Goal: Transaction & Acquisition: Purchase product/service

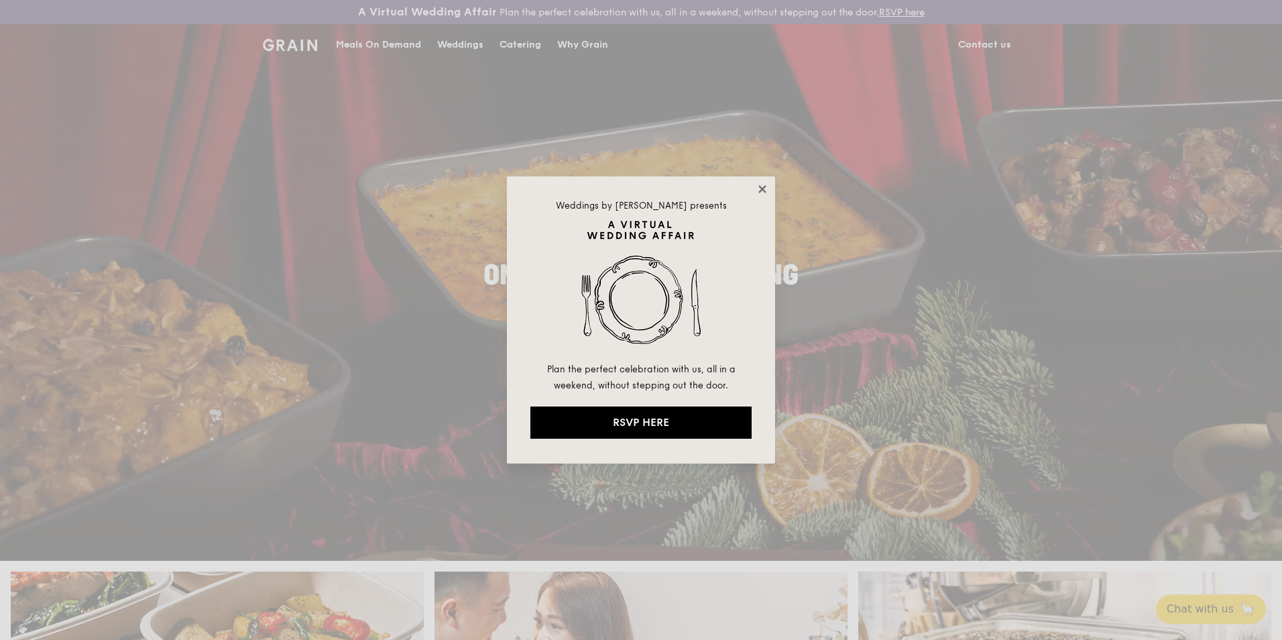
click at [766, 187] on icon at bounding box center [762, 189] width 12 height 12
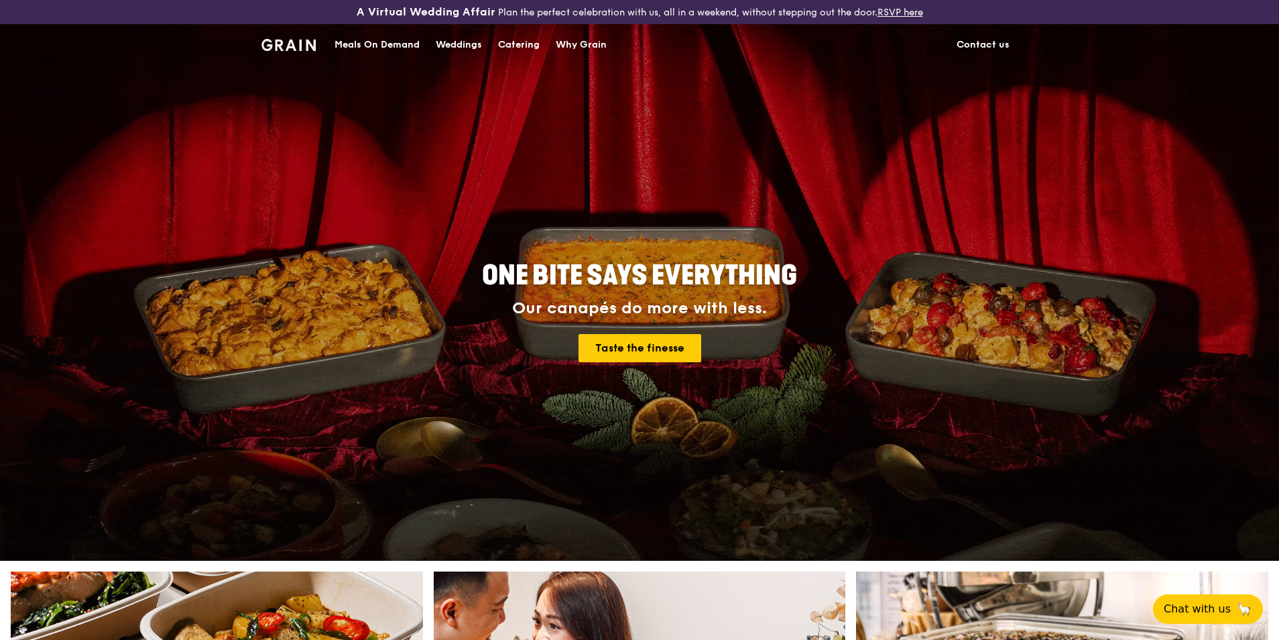
click at [368, 44] on div "Meals On Demand" at bounding box center [377, 45] width 85 height 40
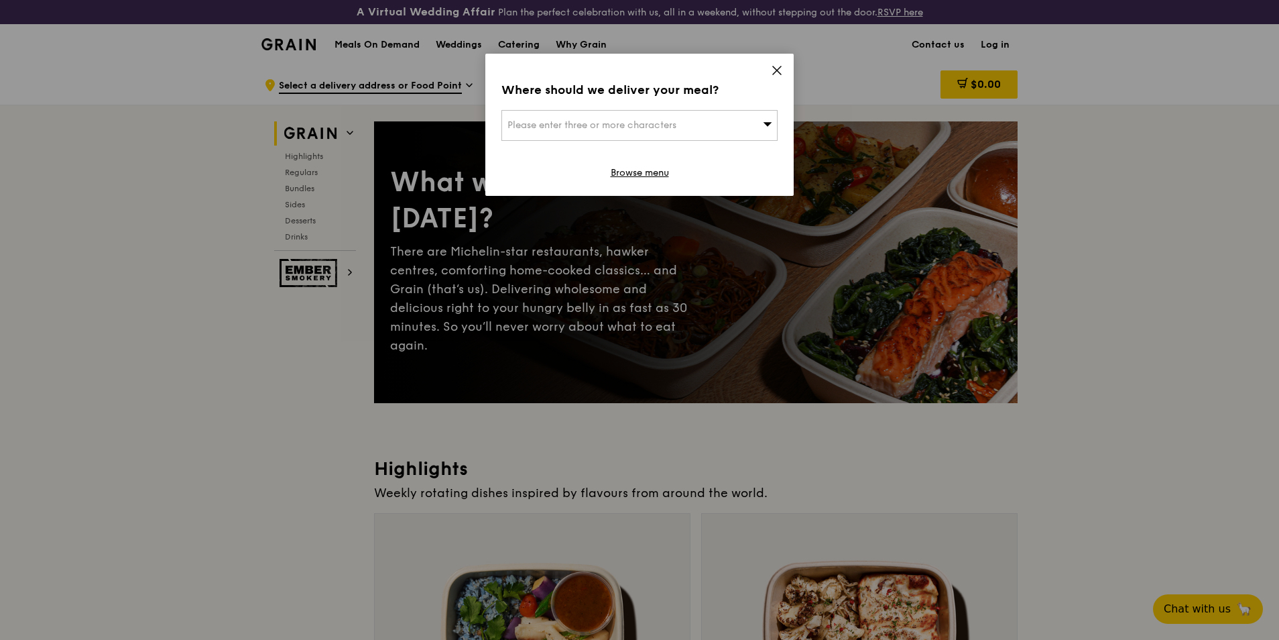
click at [781, 70] on icon at bounding box center [777, 70] width 12 height 12
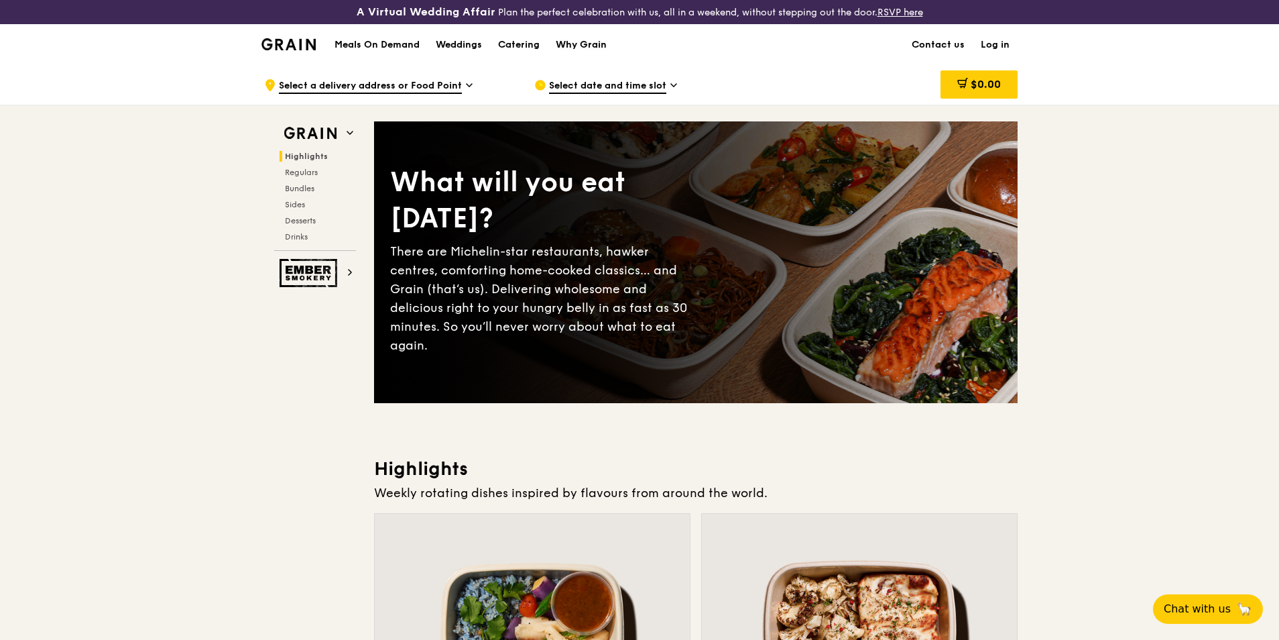
click at [583, 41] on div "Why Grain" at bounding box center [581, 45] width 51 height 40
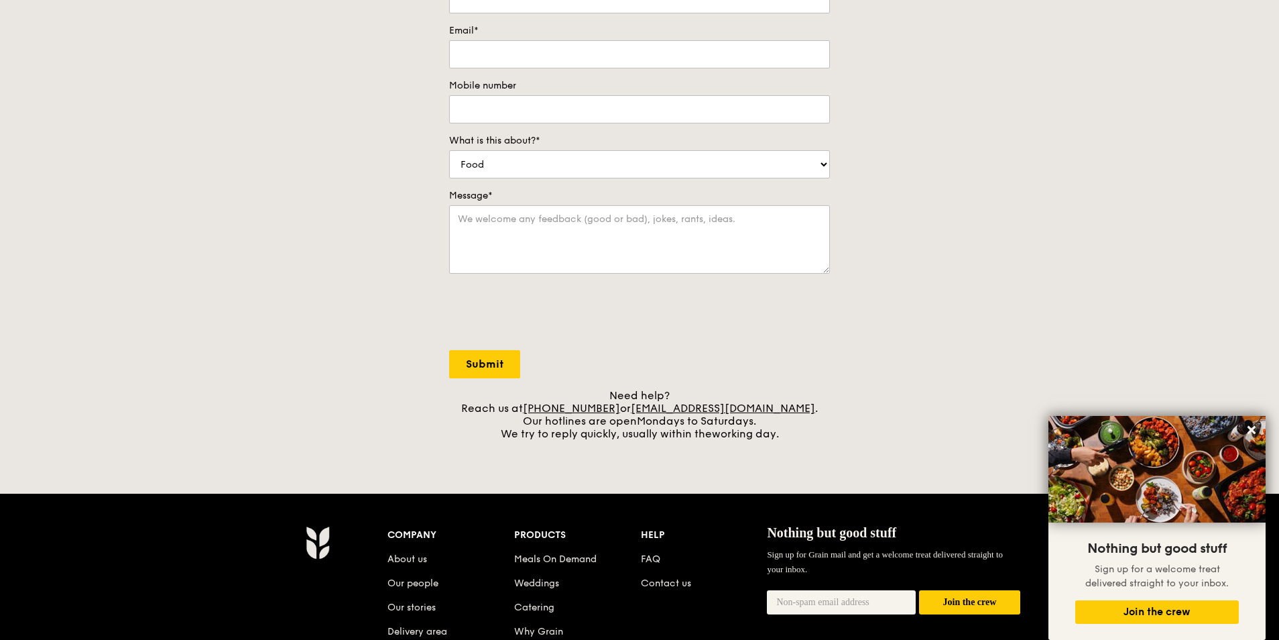
scroll to position [67, 0]
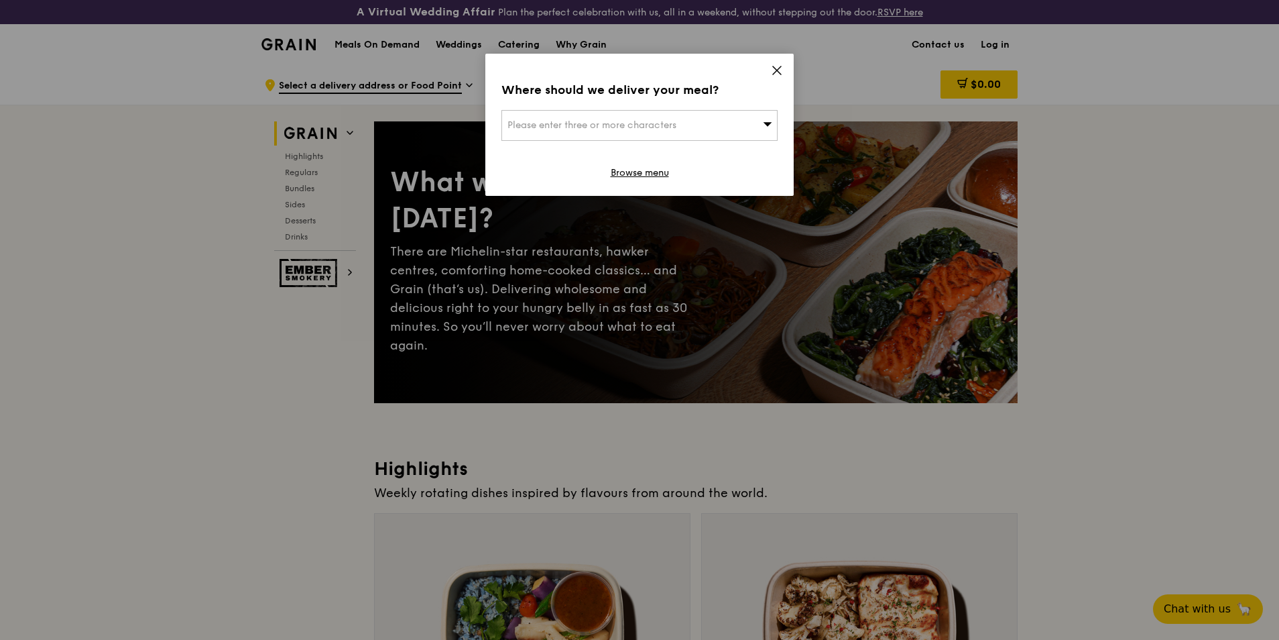
click at [595, 124] on span "Please enter three or more characters" at bounding box center [592, 124] width 169 height 11
click at [540, 127] on input "search" at bounding box center [639, 126] width 275 height 30
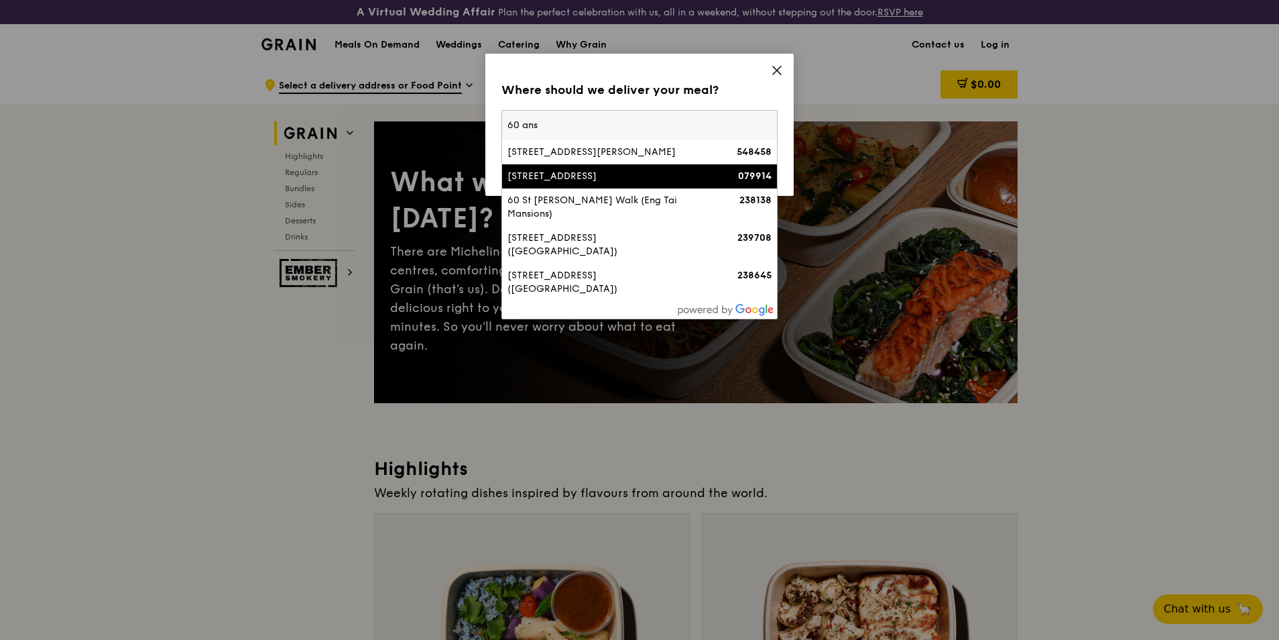
type input "60 ans"
click at [614, 176] on div "60 Anson Road" at bounding box center [607, 176] width 198 height 13
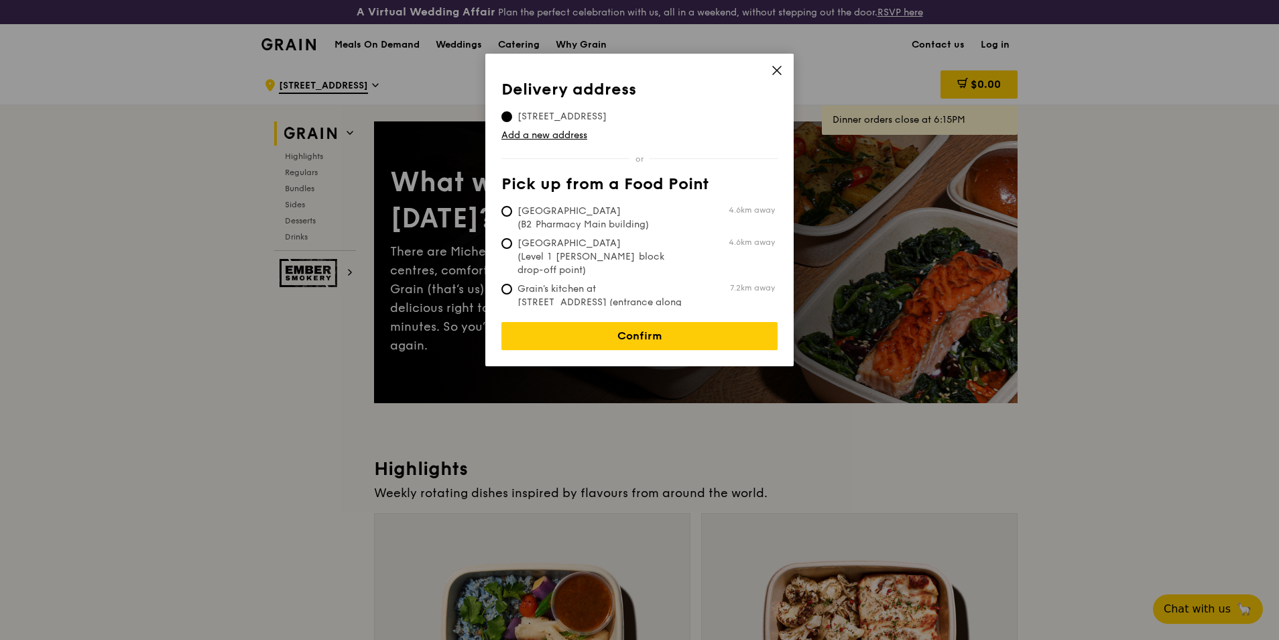
click at [538, 241] on span "Tan Tock Seng Hospital (Level 1 Ward block drop-off point)" at bounding box center [602, 257] width 200 height 40
click at [512, 241] on input "Tan Tock Seng Hospital (Level 1 Ward block drop-off point) 4.6km away" at bounding box center [507, 243] width 11 height 11
radio input "true"
click at [639, 324] on link "Confirm" at bounding box center [640, 336] width 276 height 28
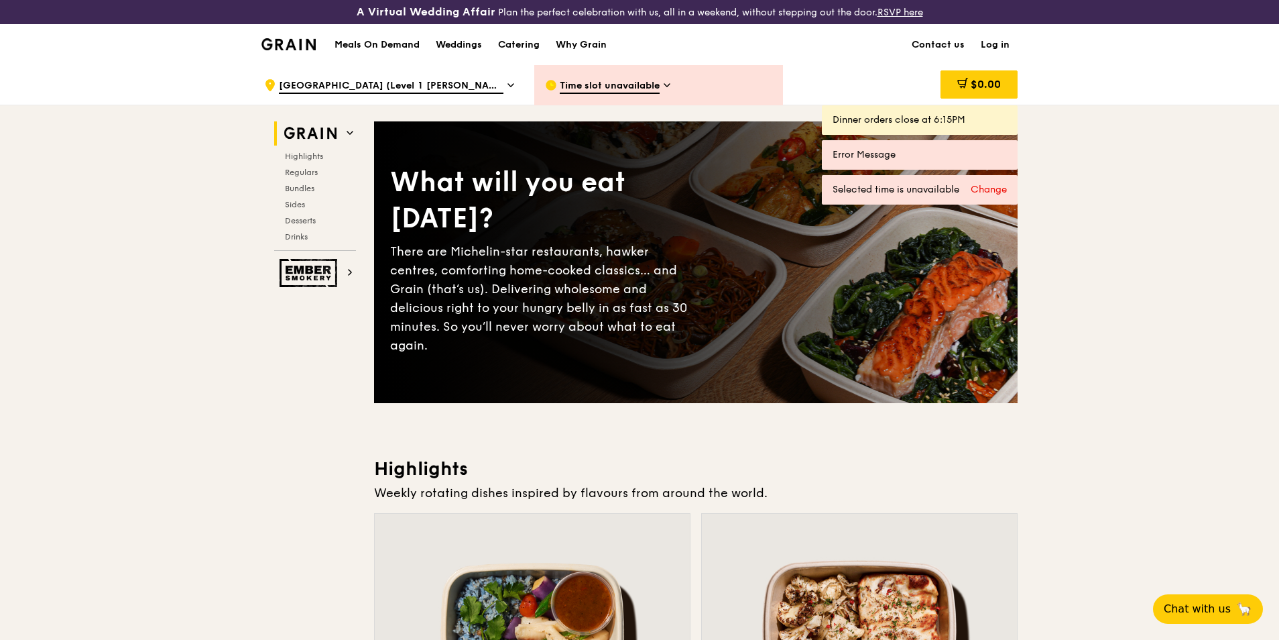
click at [620, 83] on span "Time slot unavailable" at bounding box center [610, 86] width 100 height 15
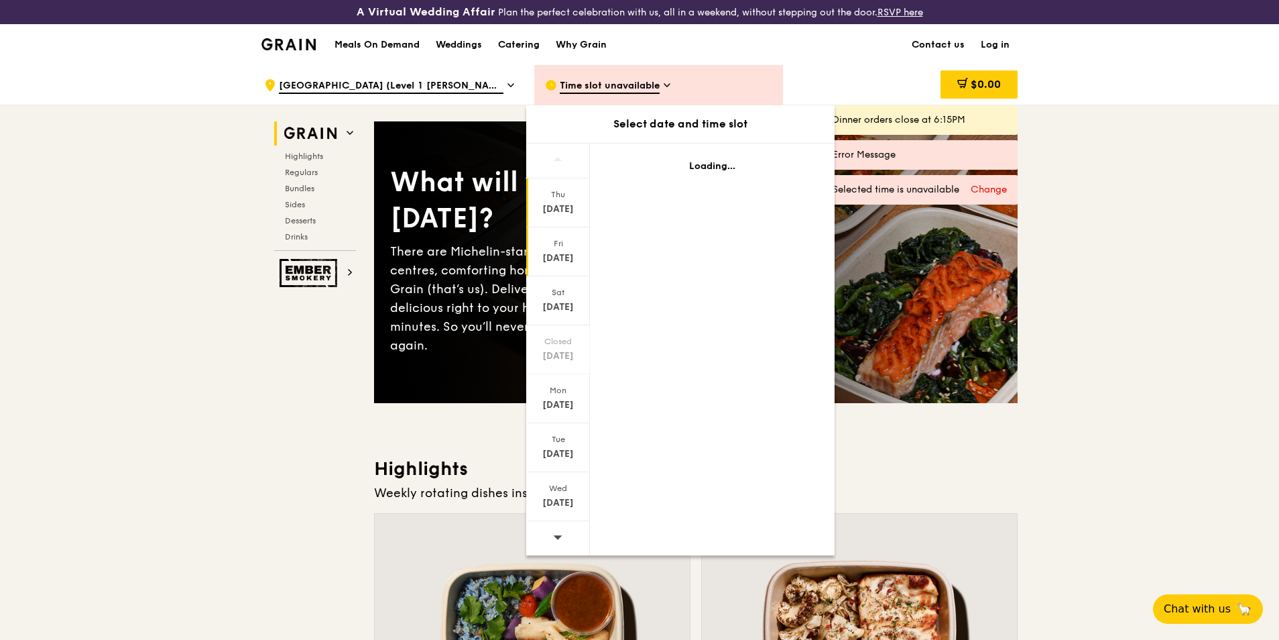
click at [567, 253] on div "Sep 26" at bounding box center [558, 257] width 60 height 13
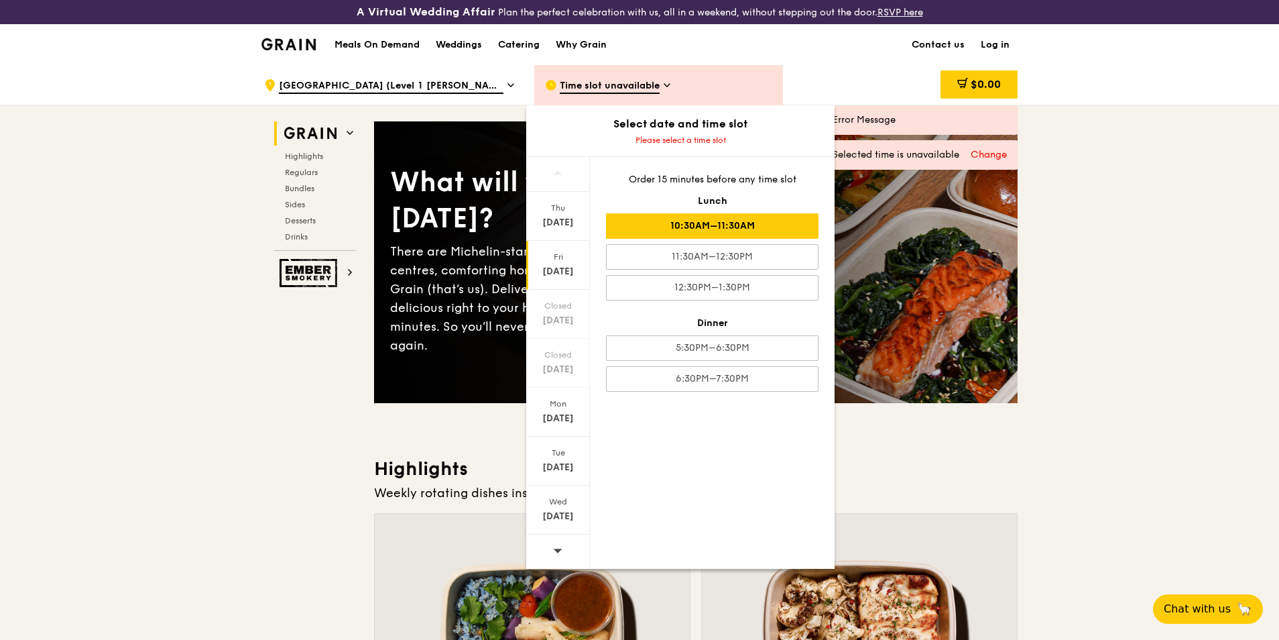
click at [787, 233] on div "10:30AM–11:30AM" at bounding box center [712, 225] width 213 height 25
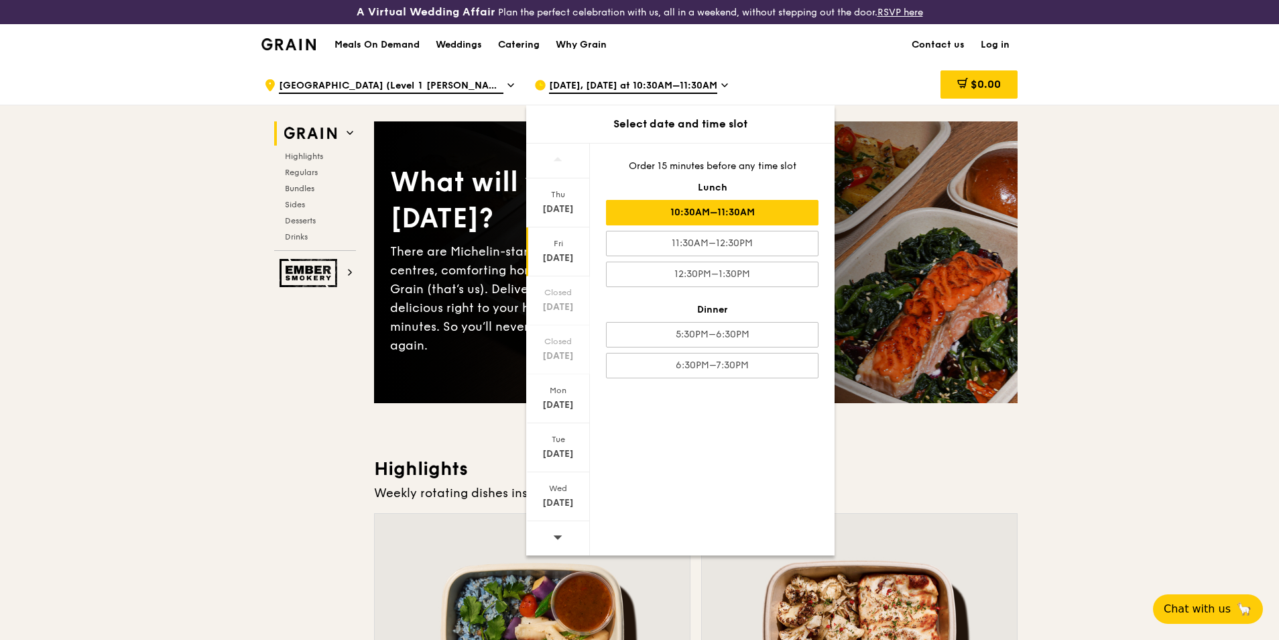
click at [654, 218] on div "10:30AM–11:30AM" at bounding box center [712, 212] width 213 height 25
click at [559, 259] on div "Sep 26" at bounding box center [558, 257] width 60 height 13
click at [694, 219] on div "10:30AM–11:30AM" at bounding box center [712, 212] width 213 height 25
click at [744, 247] on div "11:30AM–12:30PM" at bounding box center [712, 243] width 213 height 25
click at [754, 221] on div "10:30AM–11:30AM" at bounding box center [712, 212] width 213 height 25
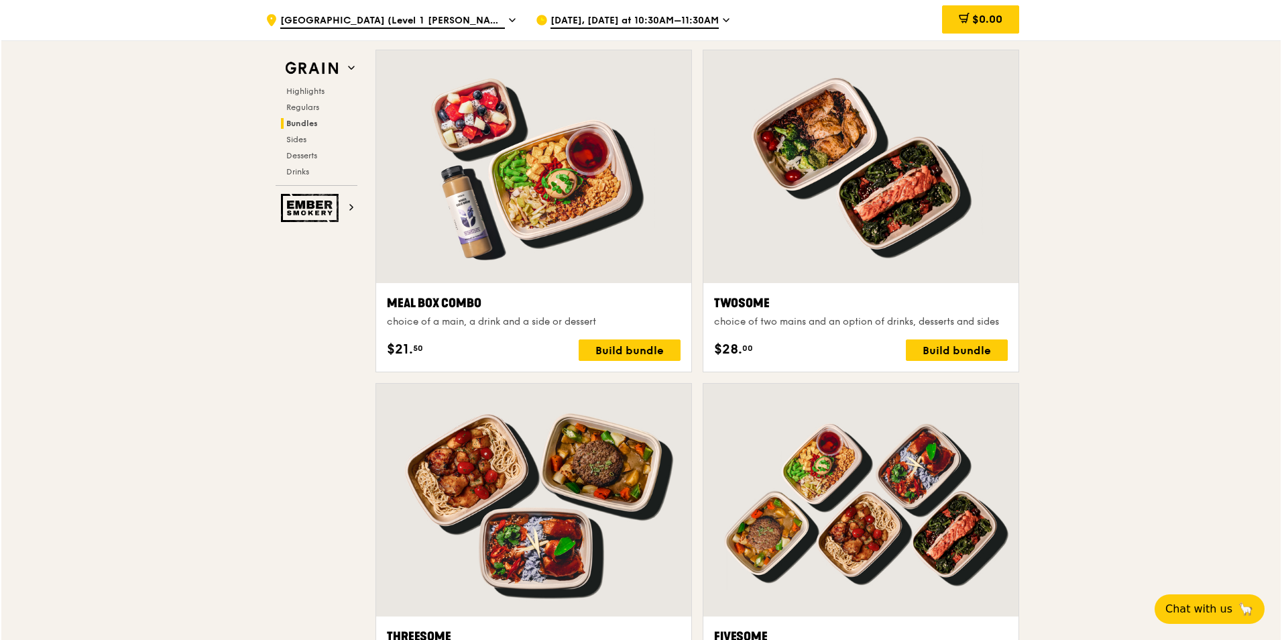
scroll to position [2401, 0]
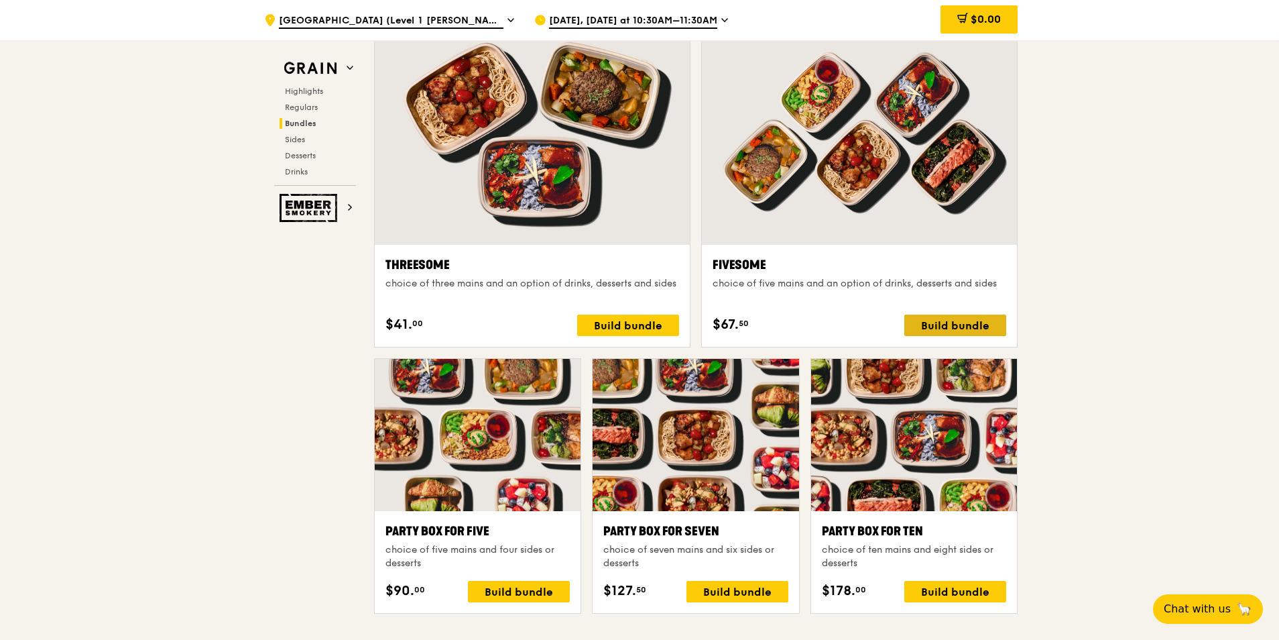
click at [945, 330] on div "Build bundle" at bounding box center [956, 324] width 102 height 21
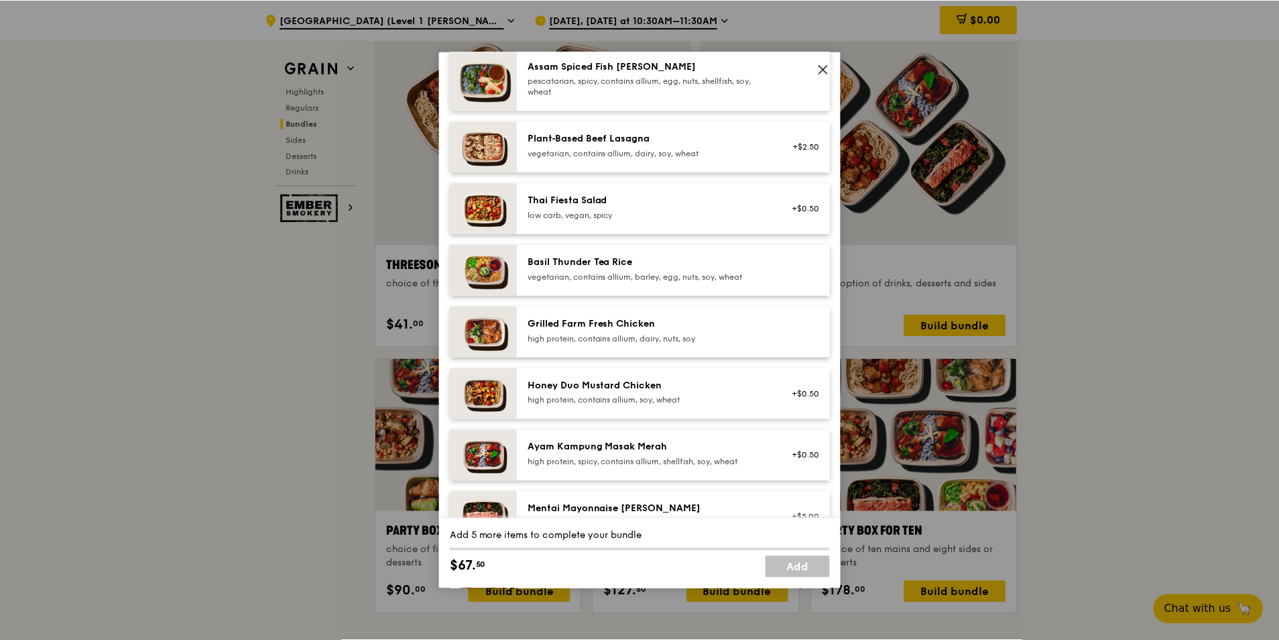
scroll to position [134, 0]
click at [659, 335] on div "high protein, contains allium, dairy, nuts, soy" at bounding box center [648, 338] width 241 height 11
click at [823, 70] on icon at bounding box center [825, 69] width 8 height 8
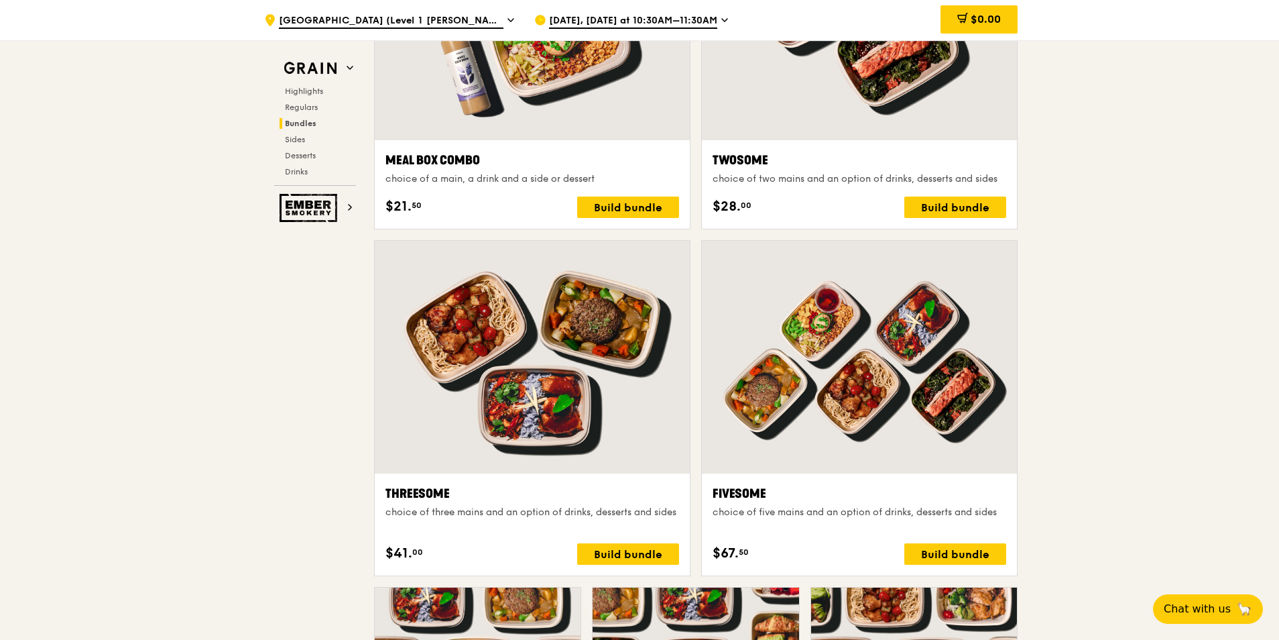
scroll to position [2065, 0]
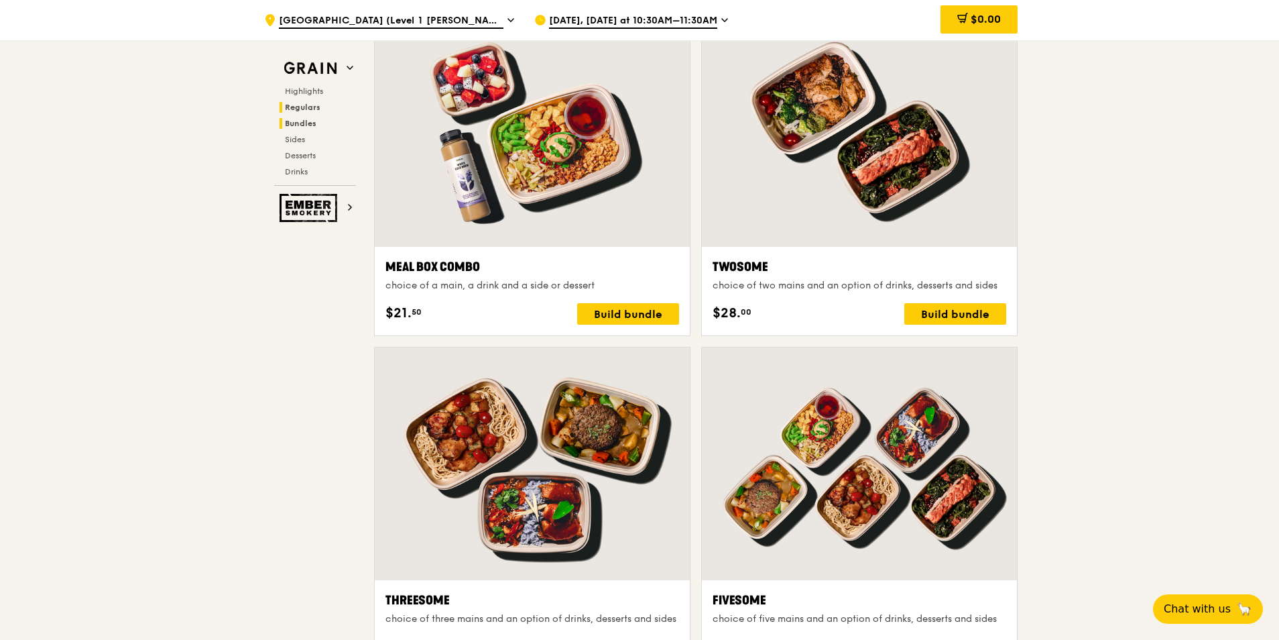
click at [312, 111] on span "Regulars" at bounding box center [303, 107] width 36 height 9
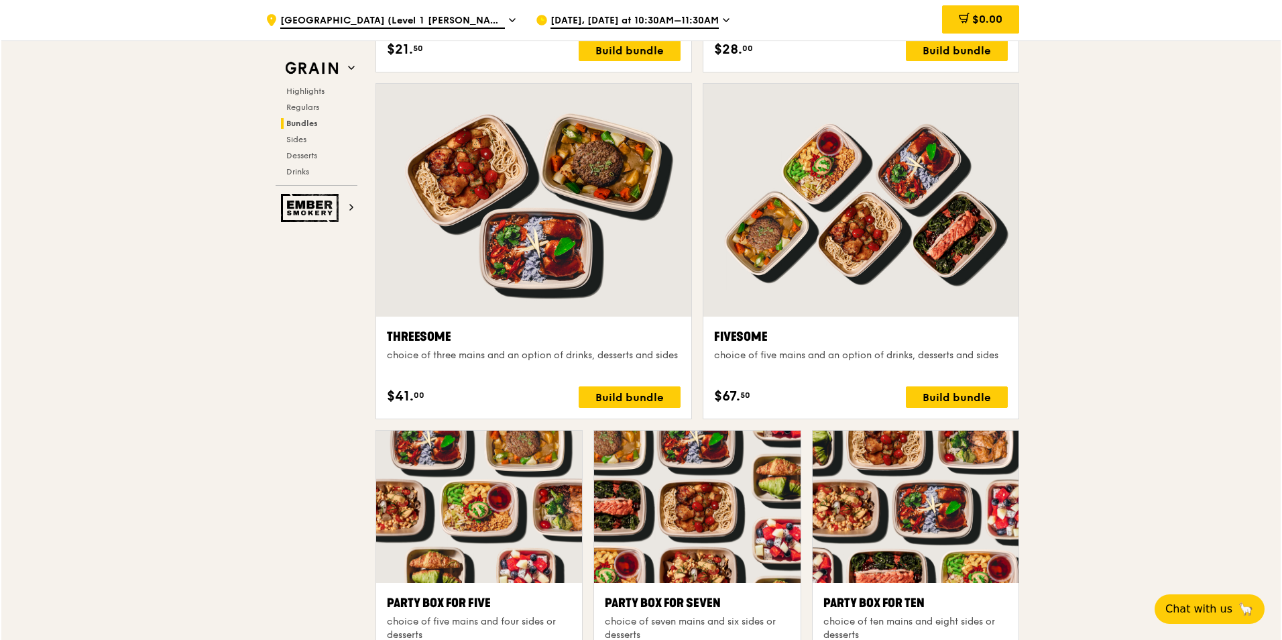
scroll to position [2327, 0]
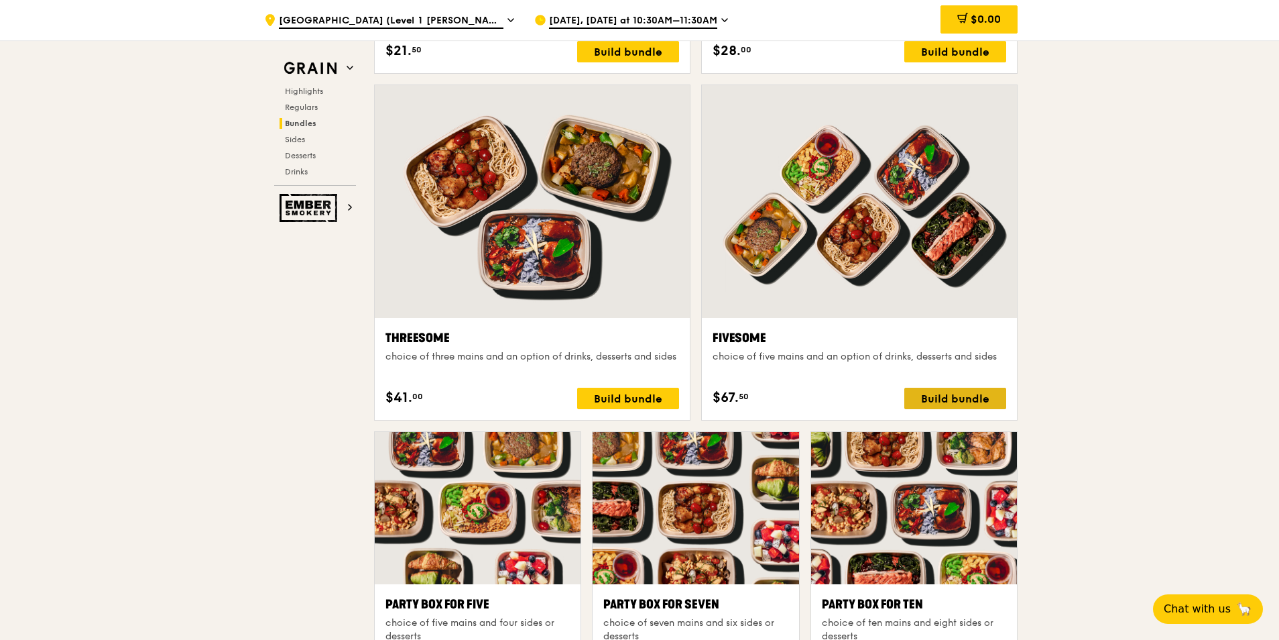
click at [970, 400] on div "Build bundle" at bounding box center [956, 398] width 102 height 21
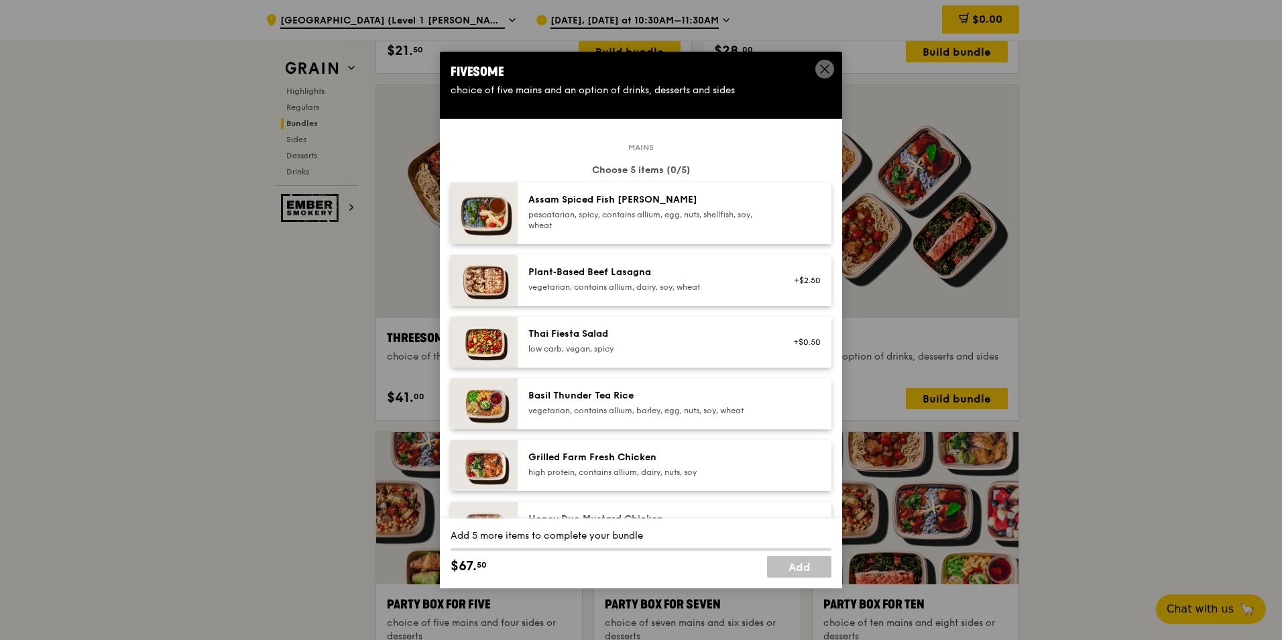
scroll to position [67, 0]
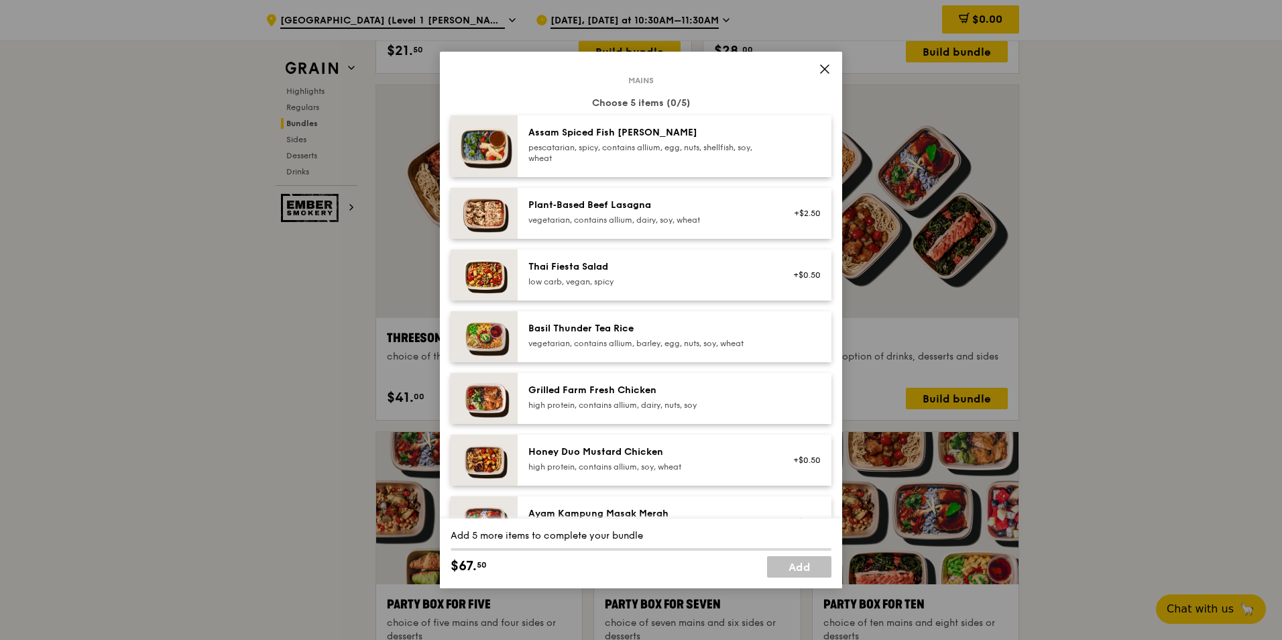
click at [665, 404] on div "high protein, contains allium, dairy, nuts, soy" at bounding box center [648, 405] width 241 height 11
click at [713, 397] on div "Grilled Farm Fresh Chicken high protein, contains allium, dairy, nuts, soy" at bounding box center [648, 397] width 241 height 27
click at [701, 392] on div "Grilled Farm Fresh Chicken" at bounding box center [648, 390] width 241 height 13
click at [691, 397] on div "Grilled Farm Fresh Chicken high protein, contains allium, dairy, nuts, soy" at bounding box center [648, 397] width 241 height 27
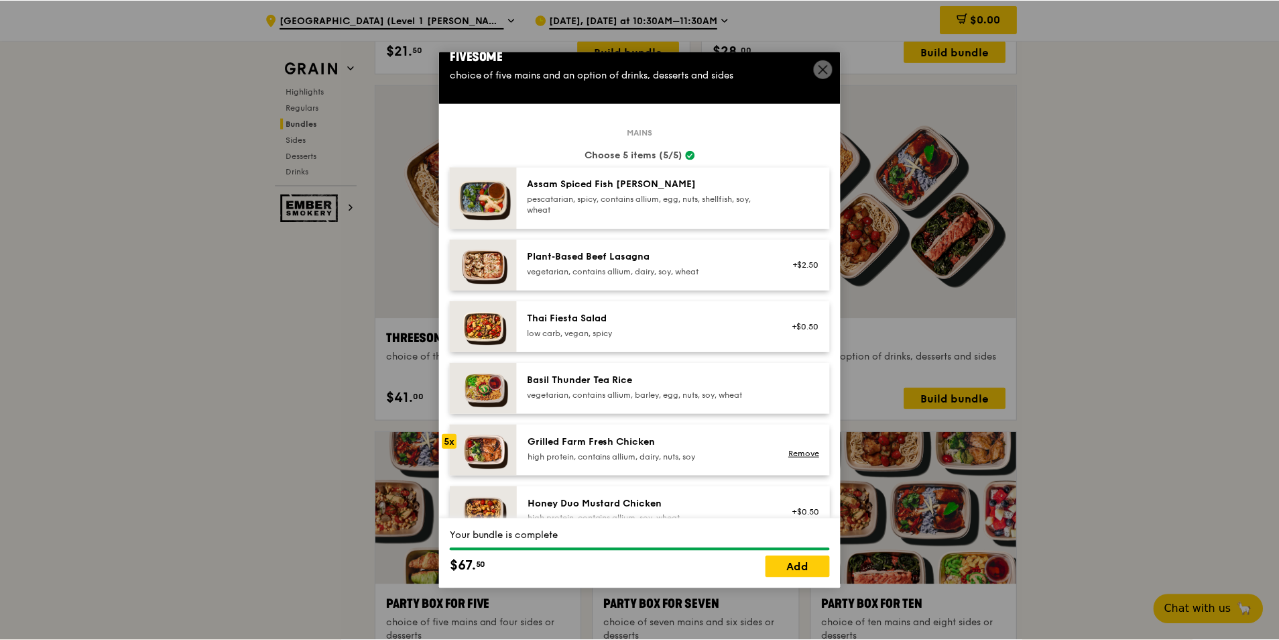
scroll to position [0, 0]
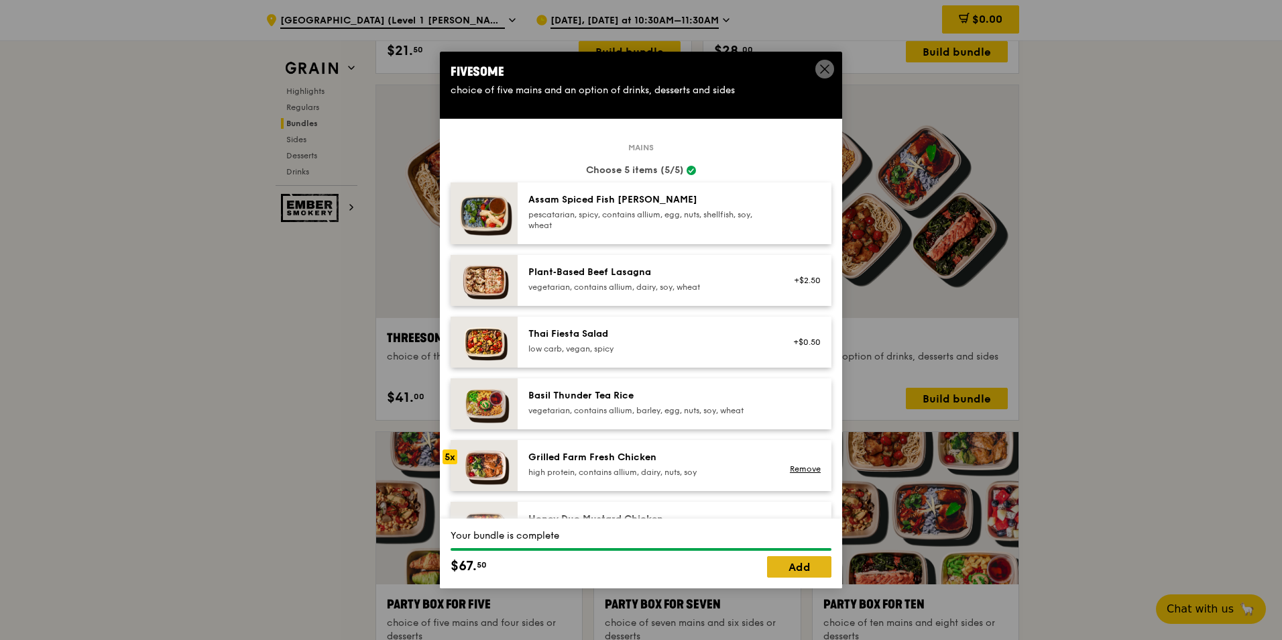
click at [815, 573] on link "Add" at bounding box center [799, 566] width 64 height 21
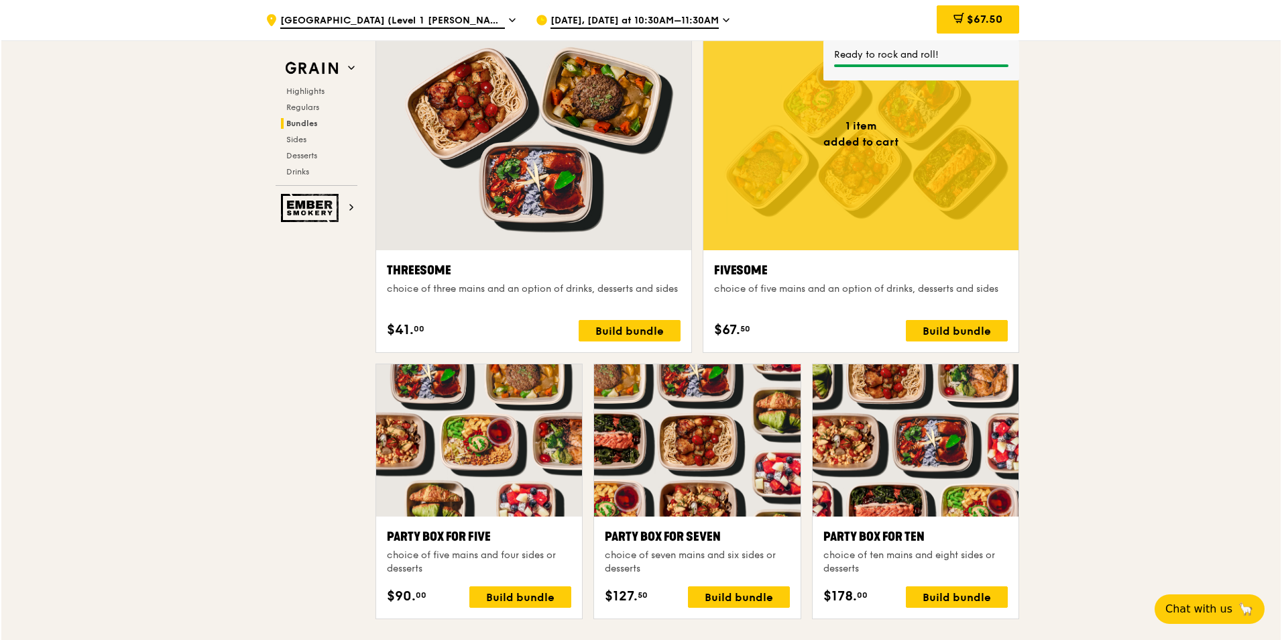
scroll to position [2395, 0]
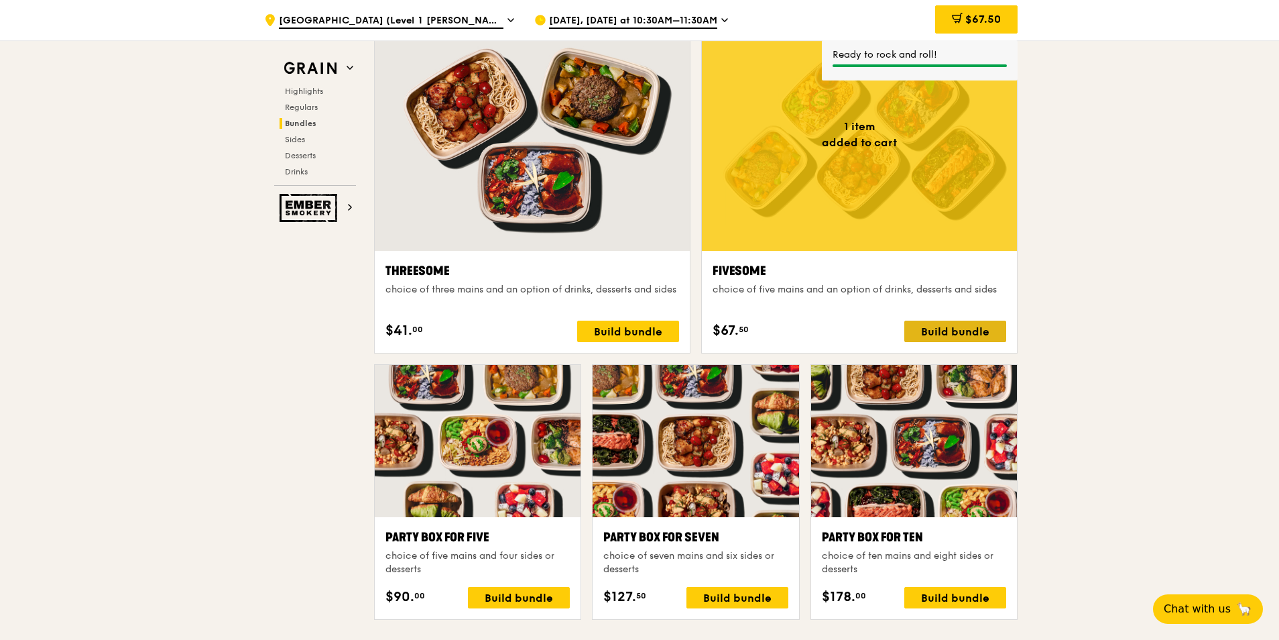
click at [956, 333] on div "Build bundle" at bounding box center [956, 331] width 102 height 21
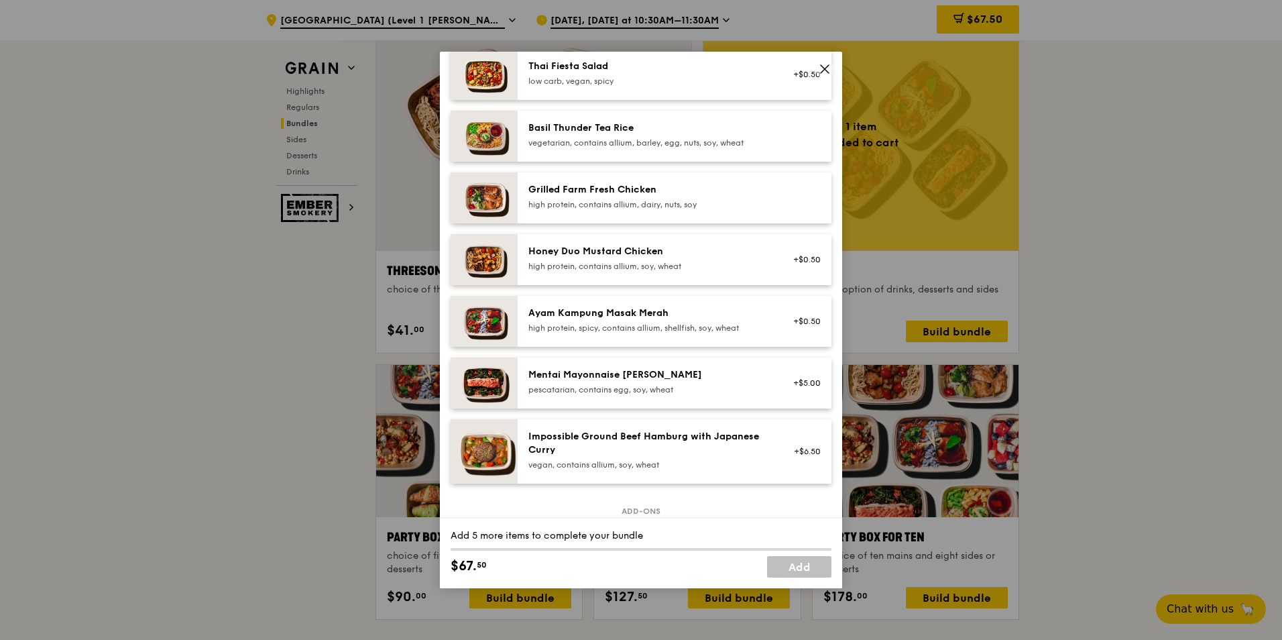
scroll to position [268, 0]
click at [673, 386] on div "pescatarian, contains egg, soy, wheat" at bounding box center [648, 389] width 241 height 11
click at [710, 384] on div "pescatarian, contains egg, soy, wheat" at bounding box center [648, 389] width 241 height 11
click at [639, 375] on div "Mentai Mayonnaise Aburi Salmon" at bounding box center [648, 373] width 241 height 13
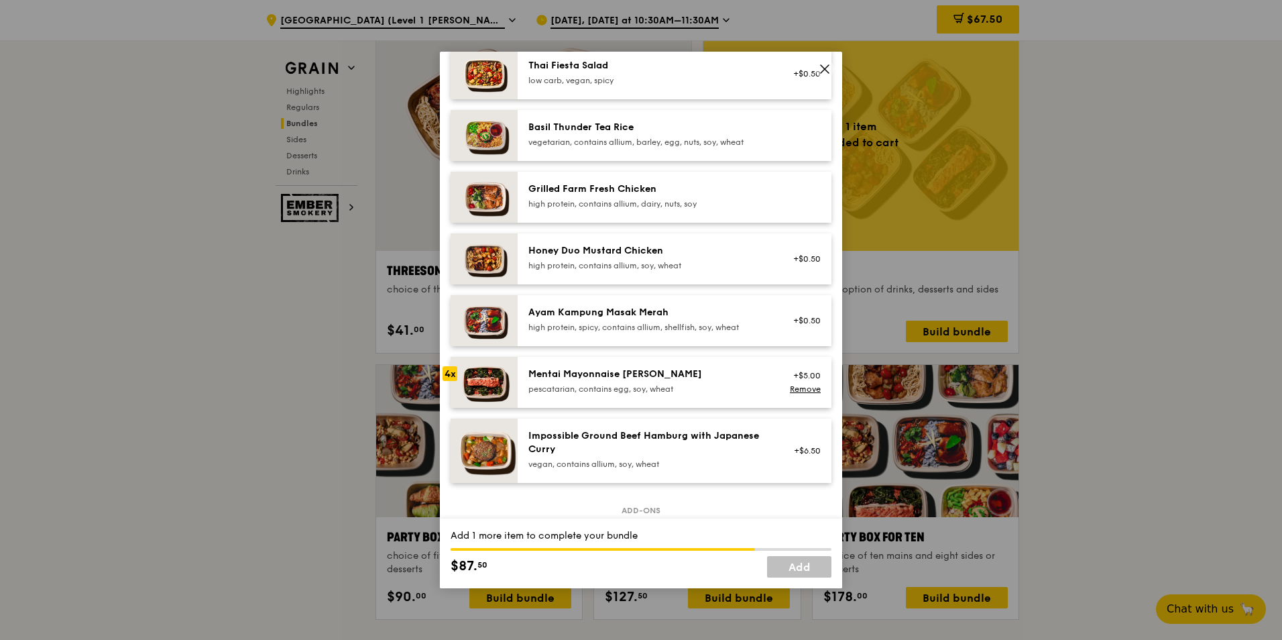
click at [639, 375] on div "Mentai Mayonnaise Aburi Salmon" at bounding box center [648, 373] width 241 height 13
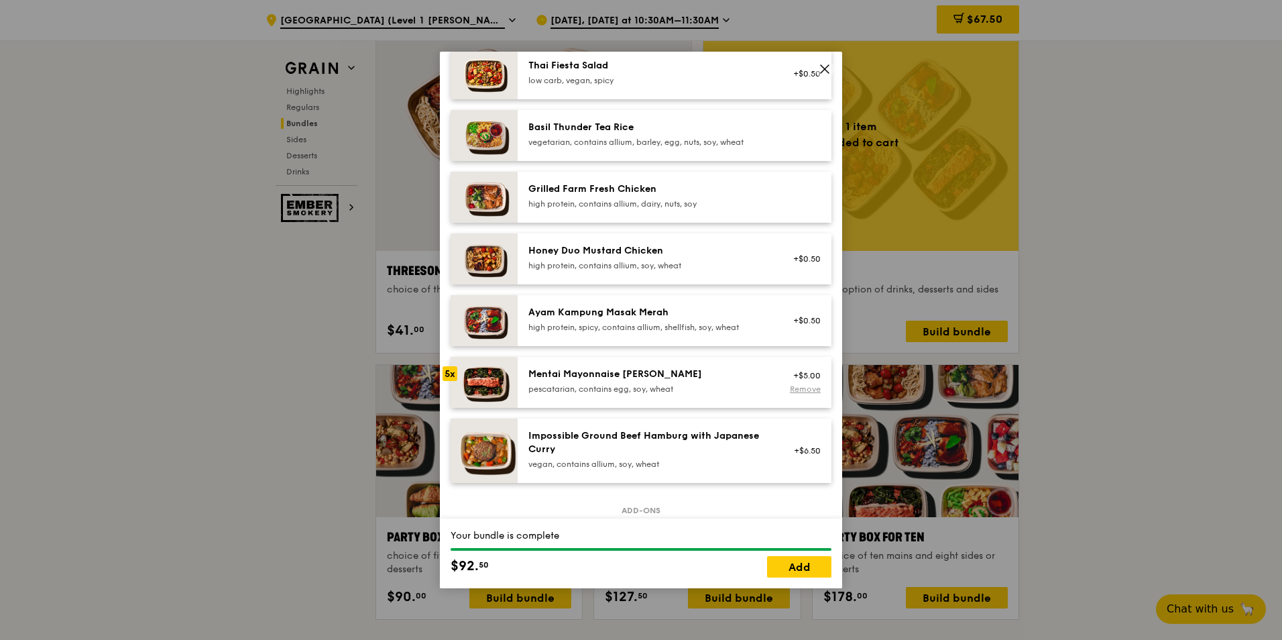
click at [790, 389] on link "Remove" at bounding box center [805, 388] width 31 height 9
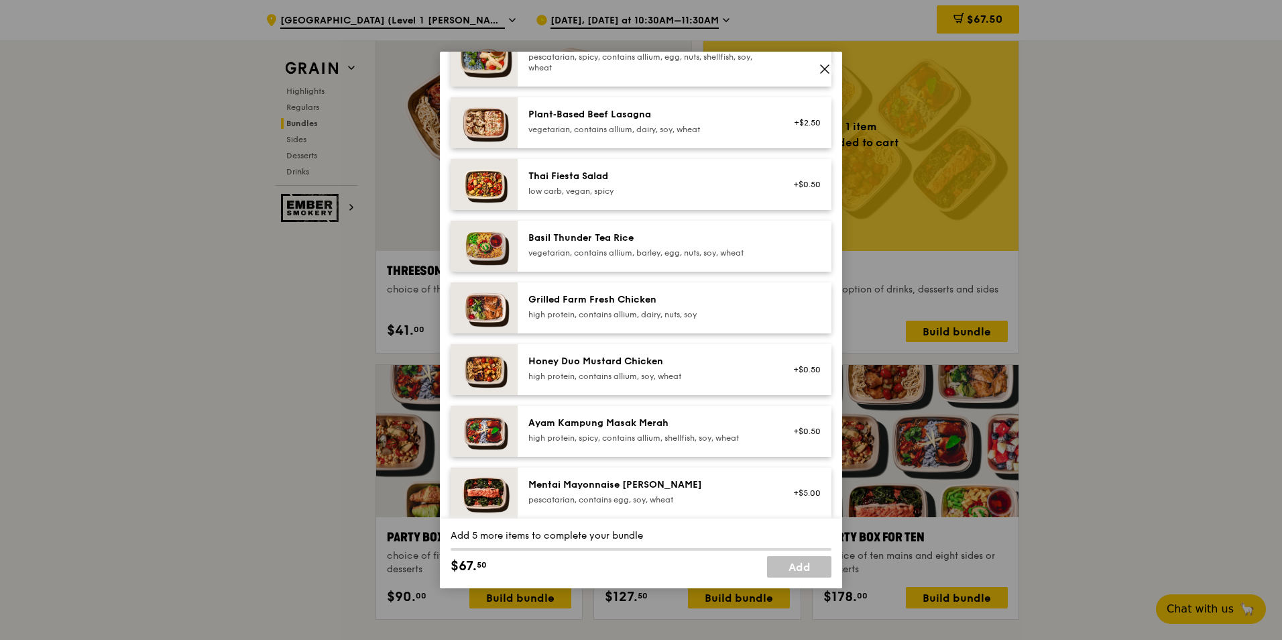
scroll to position [134, 0]
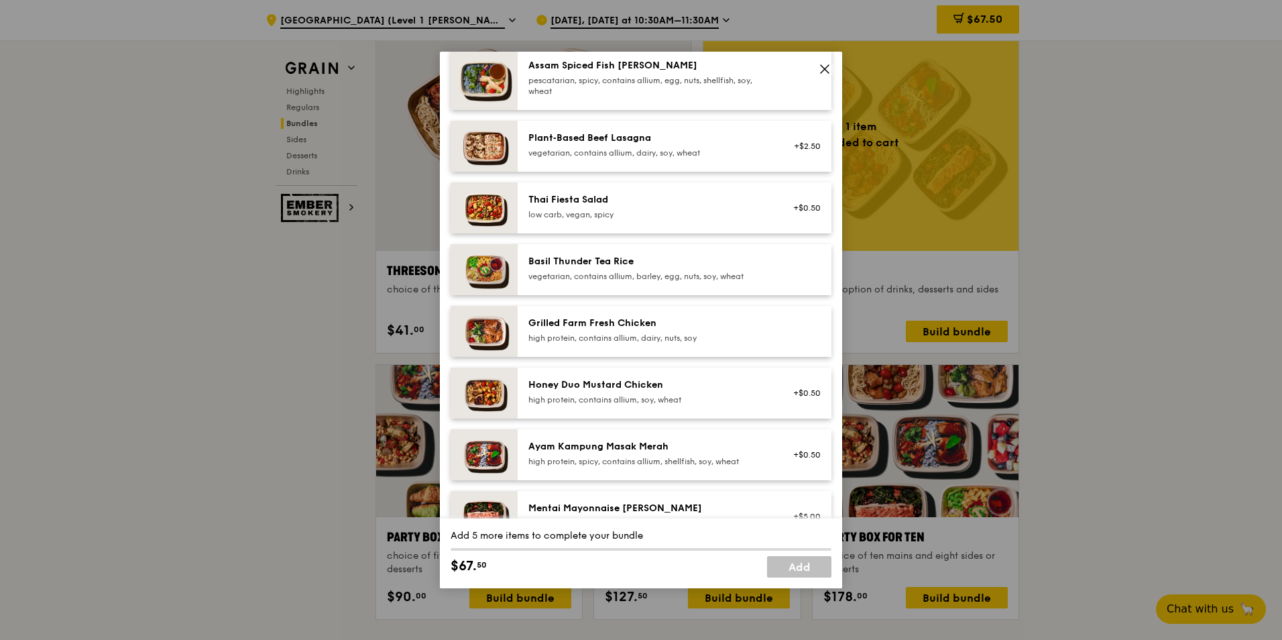
click at [729, 282] on div "Basil Thunder Tea Rice vegetarian, contains allium, barley, egg, nuts, soy, whe…" at bounding box center [648, 270] width 257 height 30
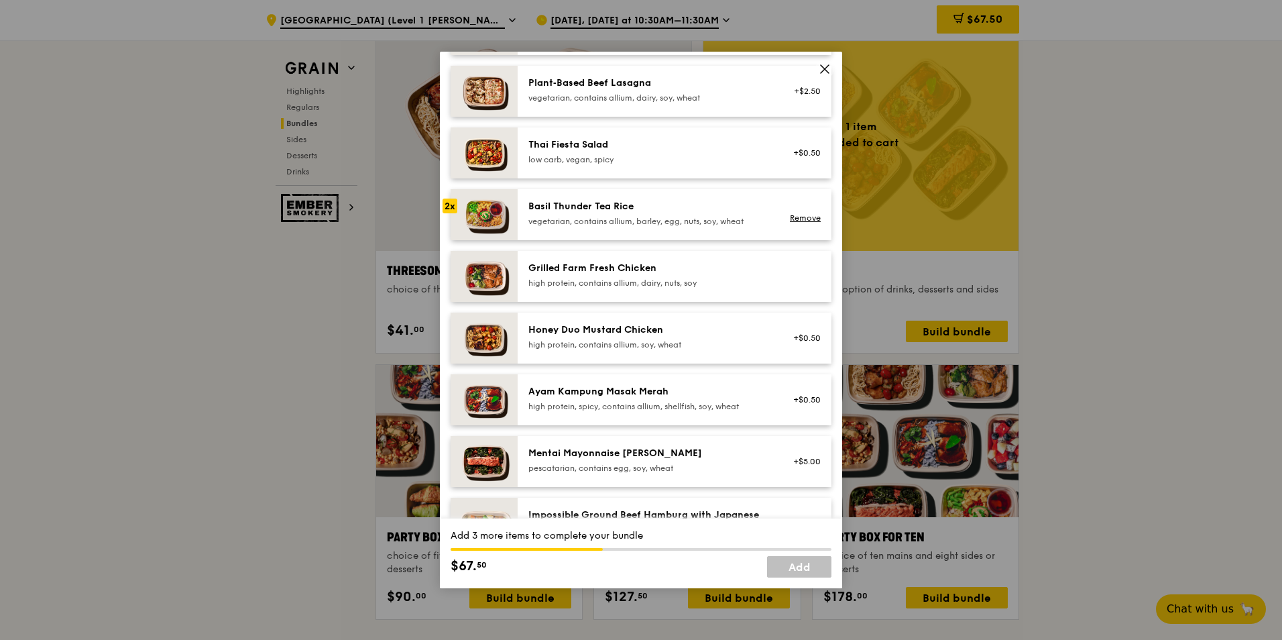
scroll to position [201, 0]
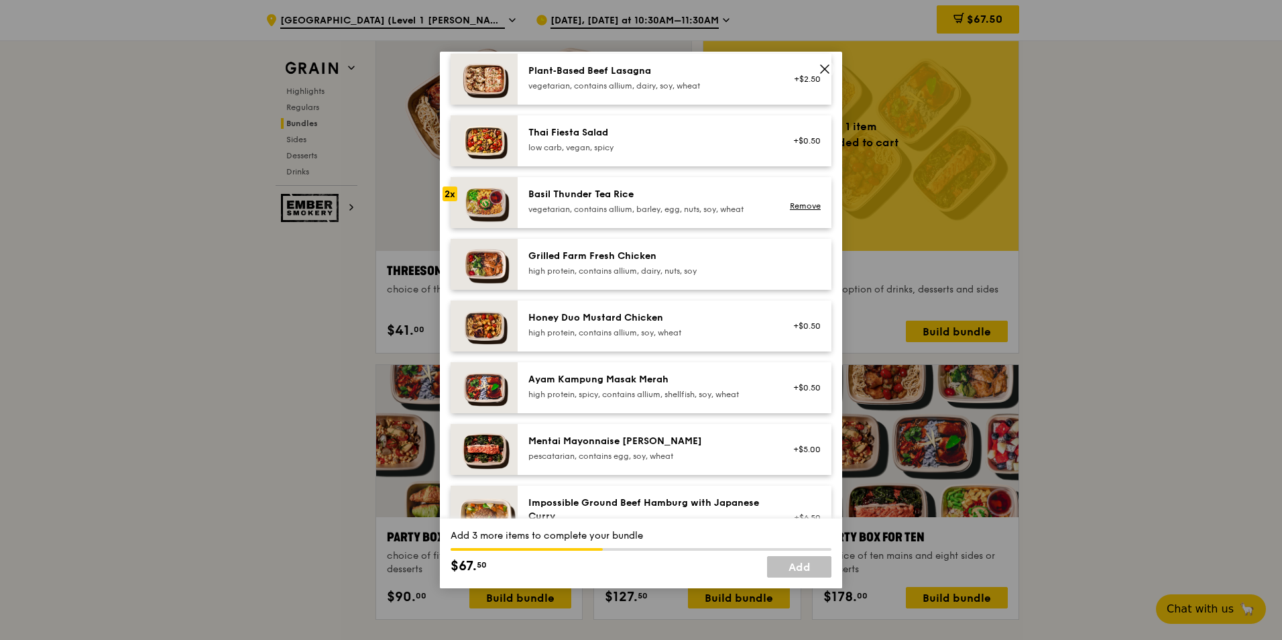
click at [610, 449] on div "Mentai Mayonnaise Aburi Salmon pescatarian, contains egg, soy, wheat" at bounding box center [648, 448] width 241 height 27
click at [632, 449] on div "Mentai Mayonnaise Aburi Salmon pescatarian, contains egg, soy, wheat" at bounding box center [648, 448] width 241 height 27
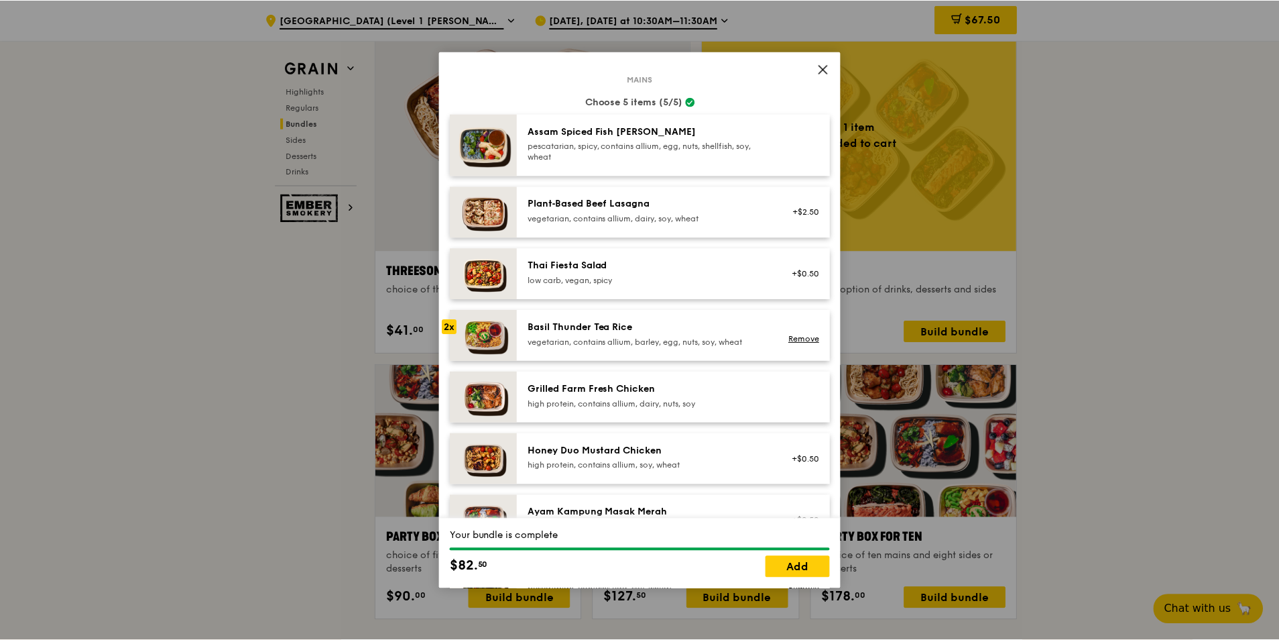
scroll to position [67, 0]
click at [785, 563] on link "Add" at bounding box center [799, 566] width 64 height 21
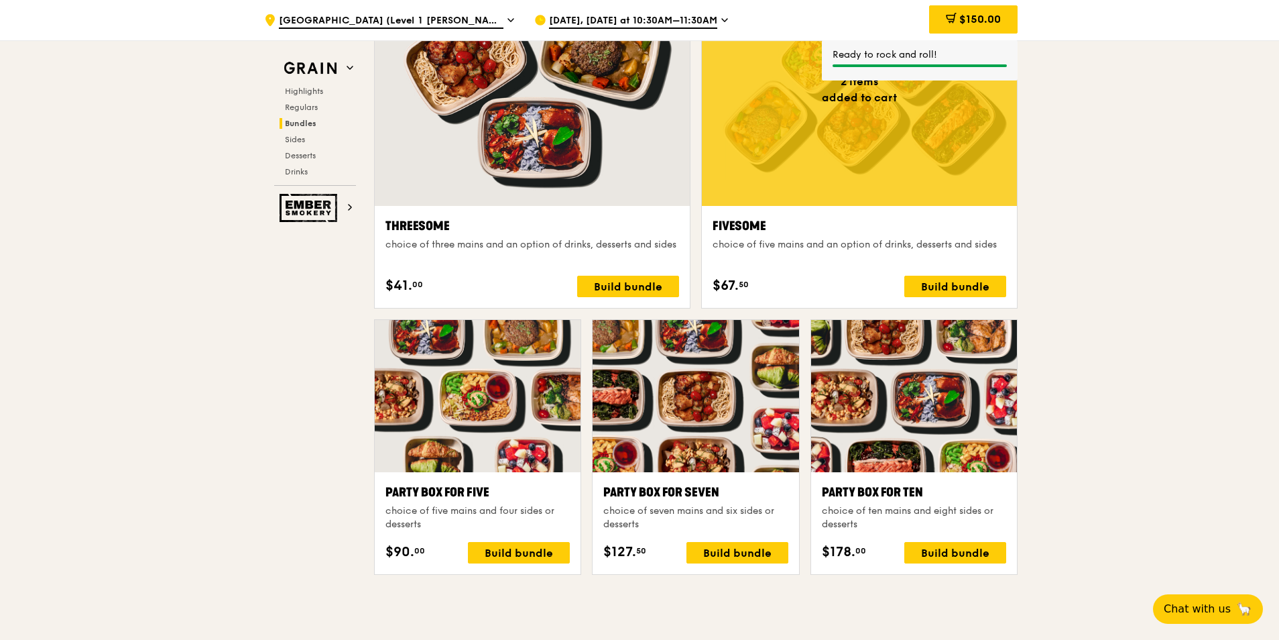
scroll to position [2462, 0]
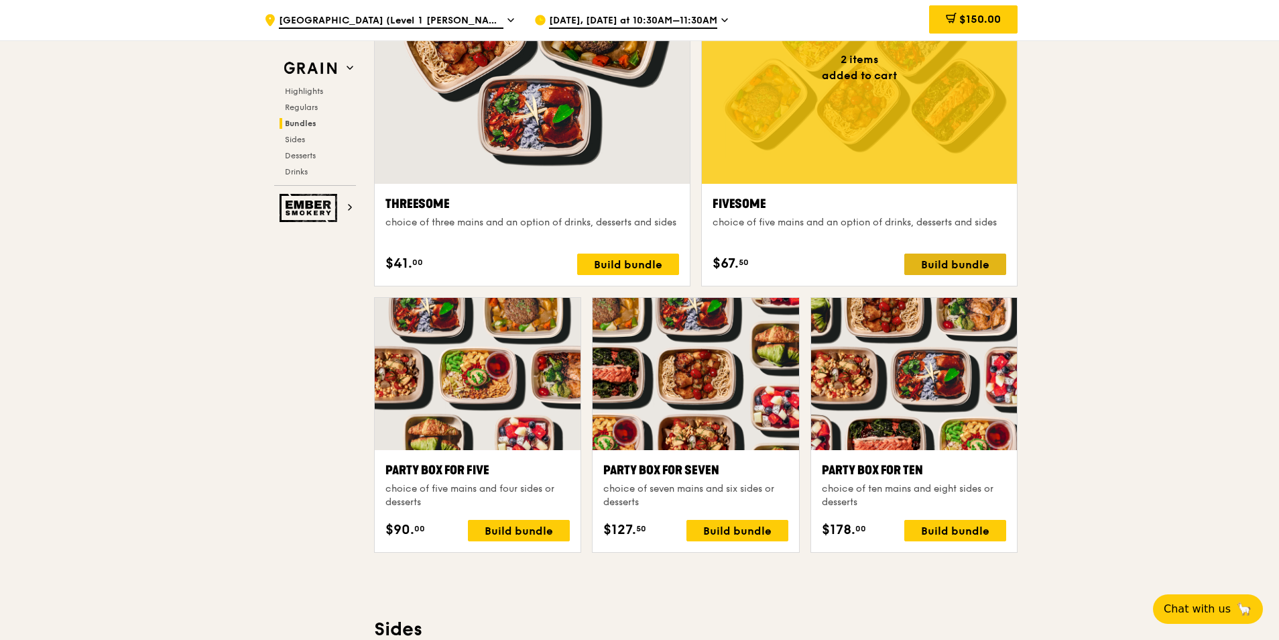
click at [940, 262] on div "Build bundle" at bounding box center [956, 263] width 102 height 21
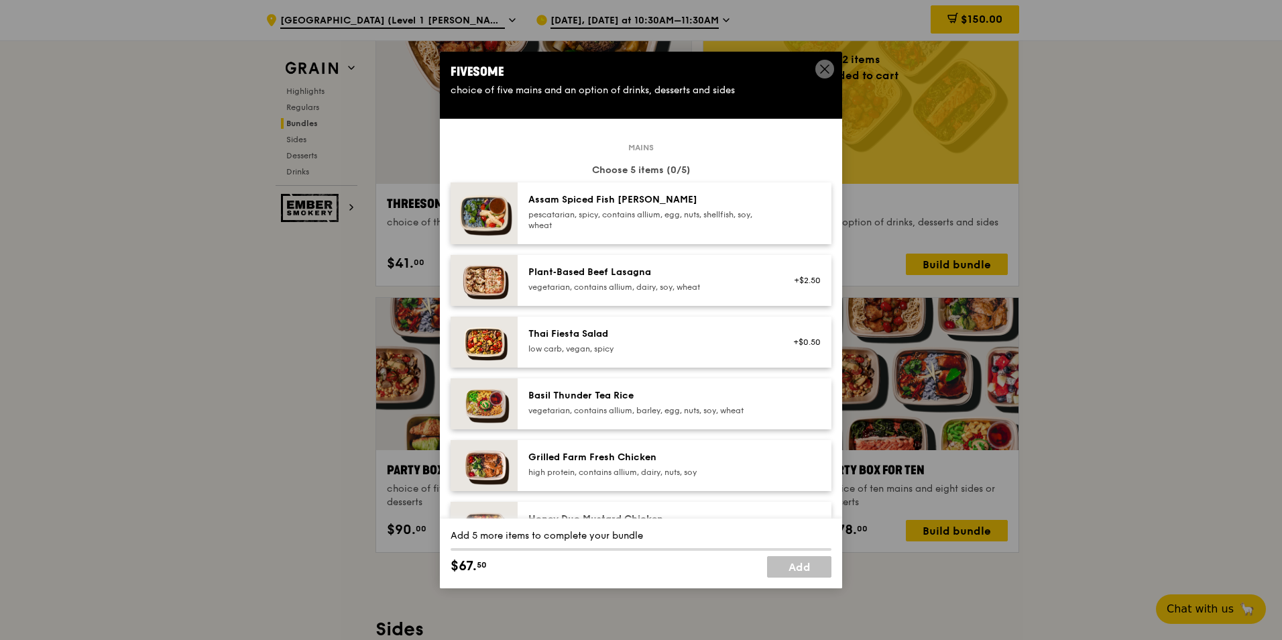
click at [652, 219] on div "pescatarian, spicy, contains allium, egg, nuts, shellfish, soy, wheat" at bounding box center [648, 219] width 241 height 21
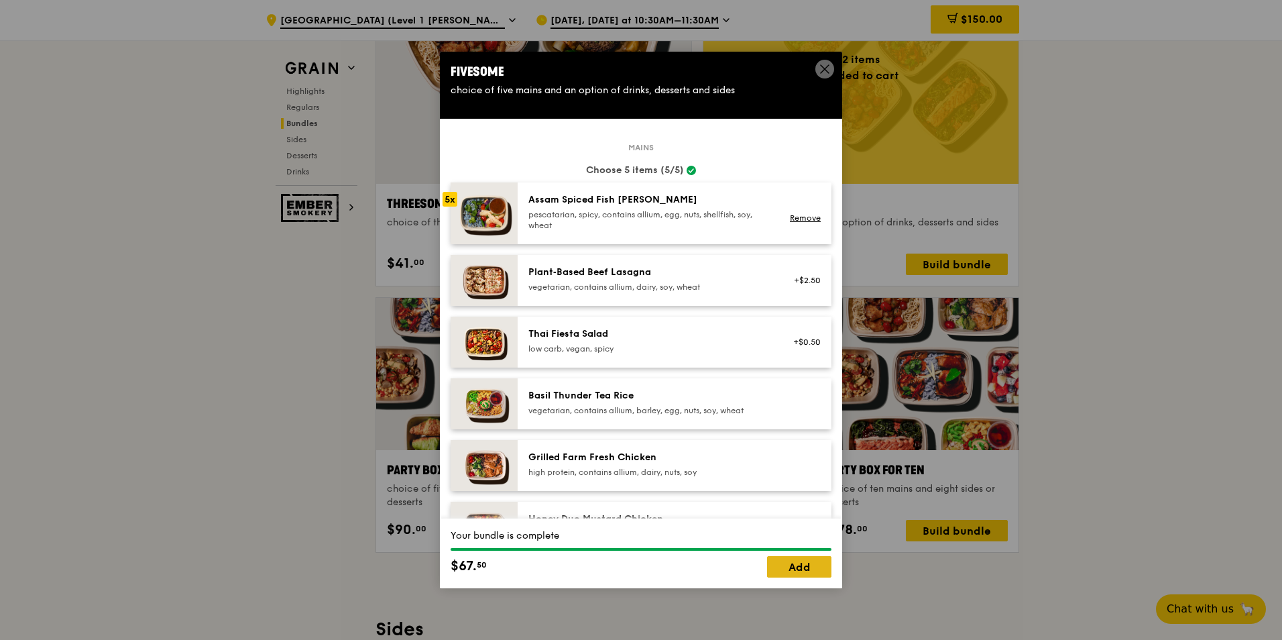
click at [813, 571] on link "Add" at bounding box center [799, 566] width 64 height 21
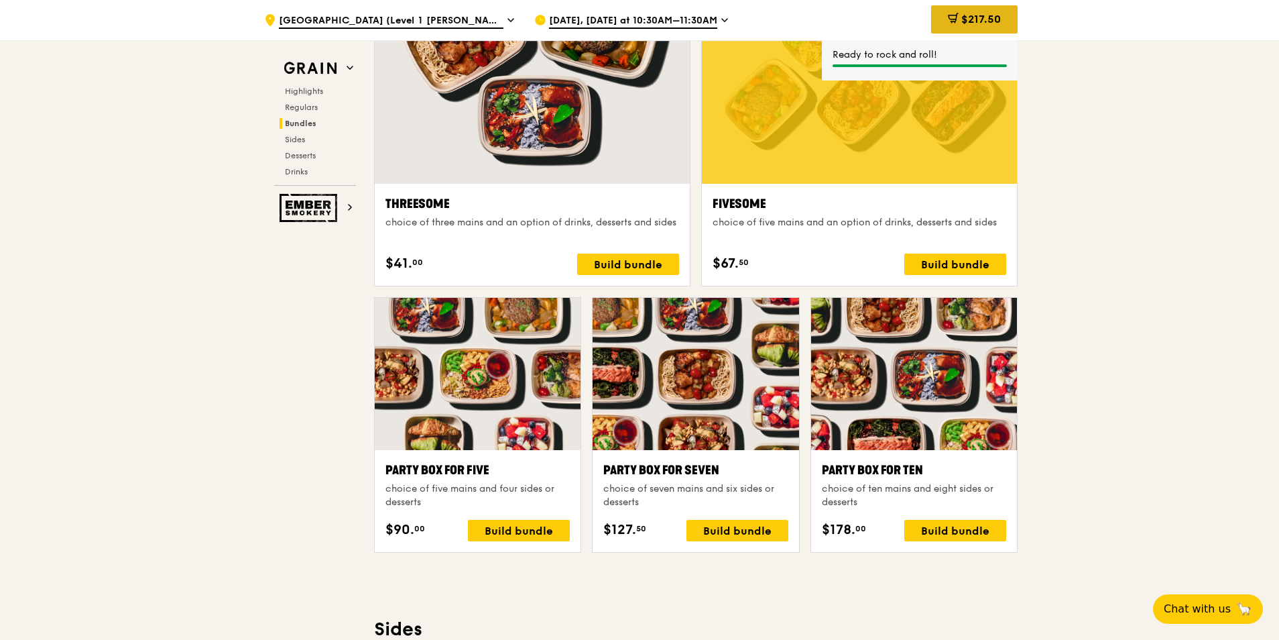
click at [973, 27] on div "$217.50" at bounding box center [974, 19] width 87 height 28
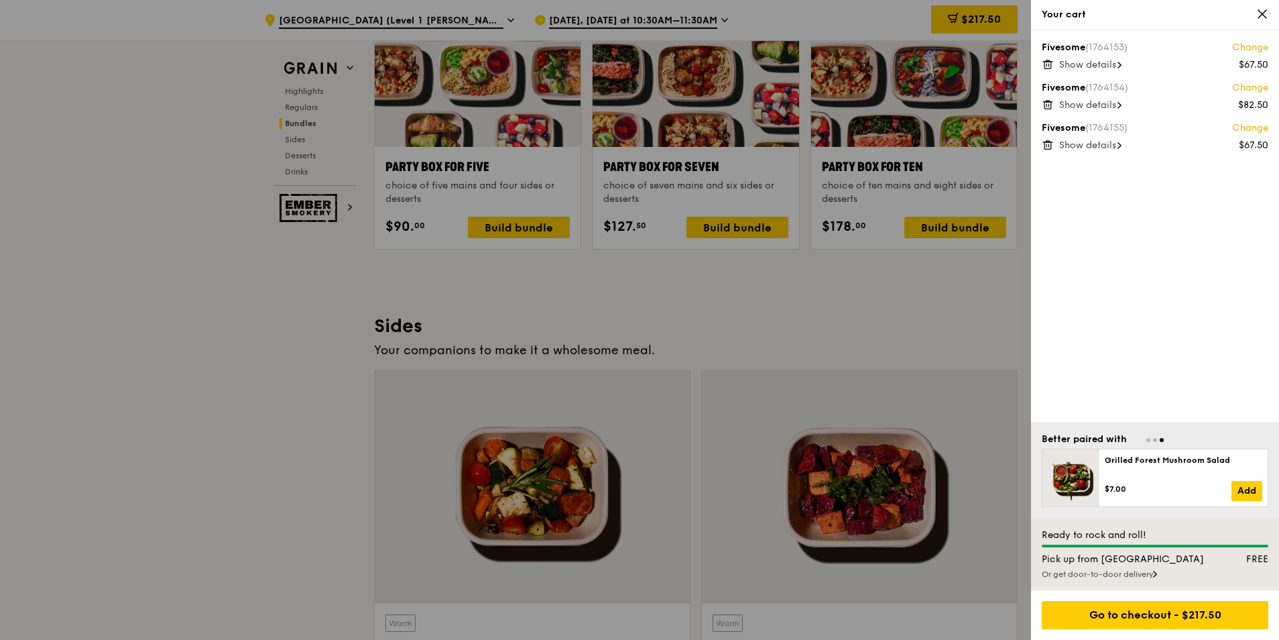
scroll to position [2797, 0]
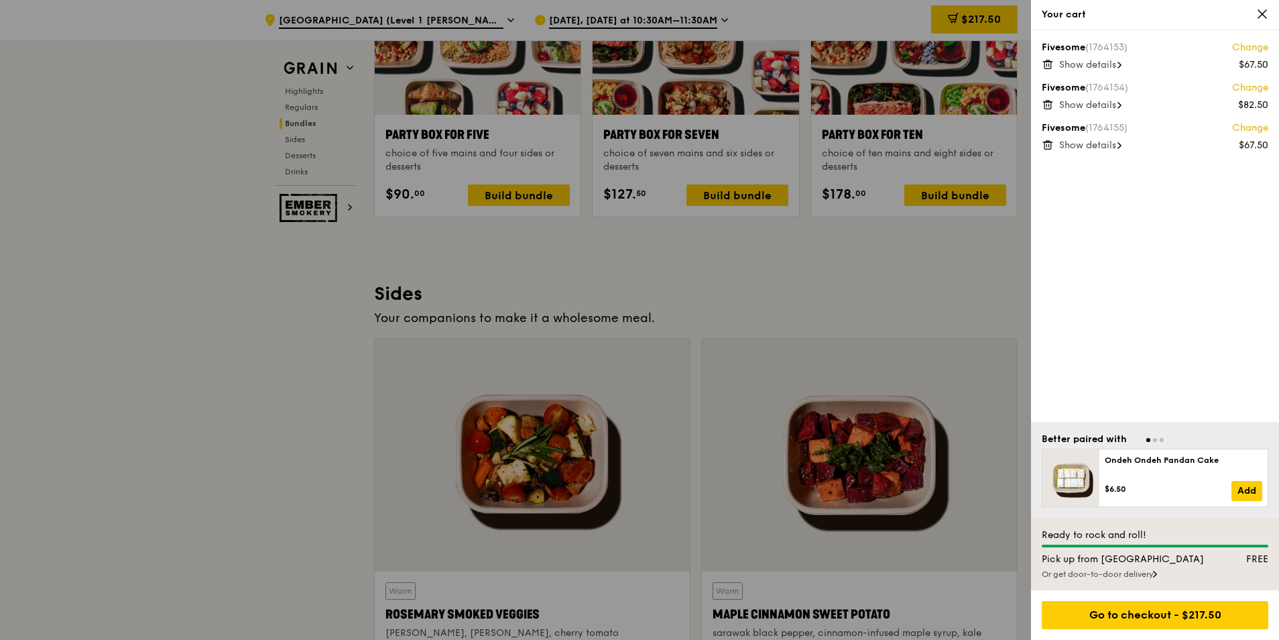
click at [1129, 578] on div "Or get door-to-door delivery" at bounding box center [1155, 574] width 227 height 11
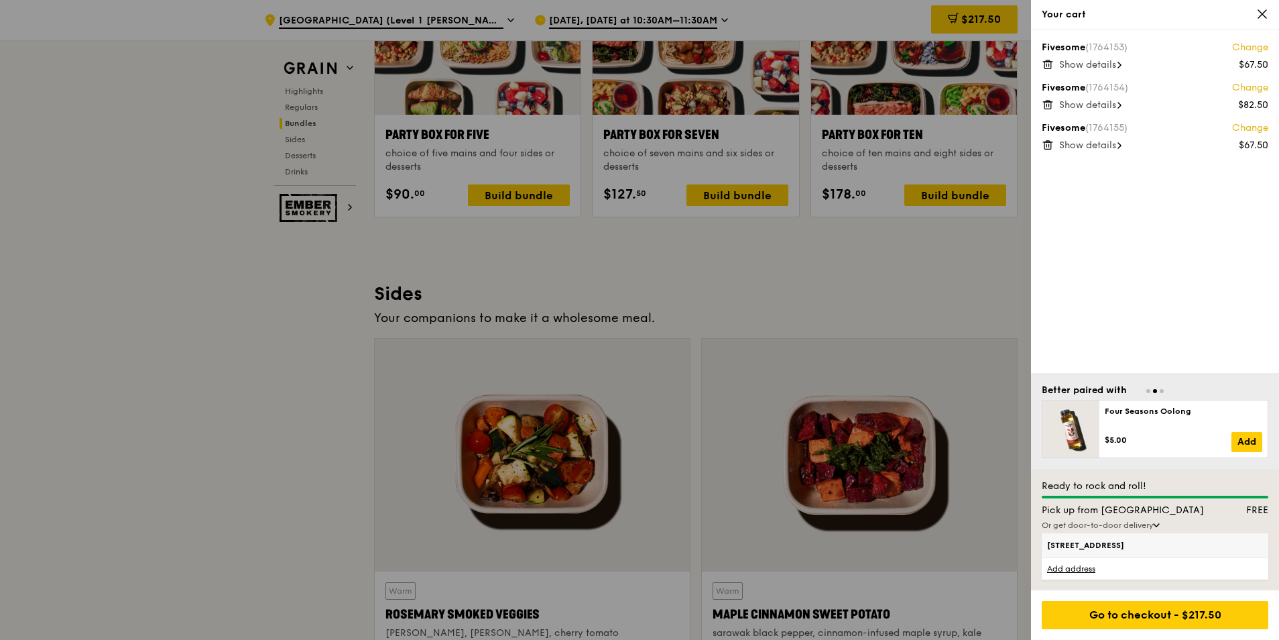
click at [1054, 540] on span "60 Anson Road, 079914" at bounding box center [1128, 545] width 162 height 11
click at [0, 0] on input "60 Anson Road, 079914" at bounding box center [0, 0] width 0 height 0
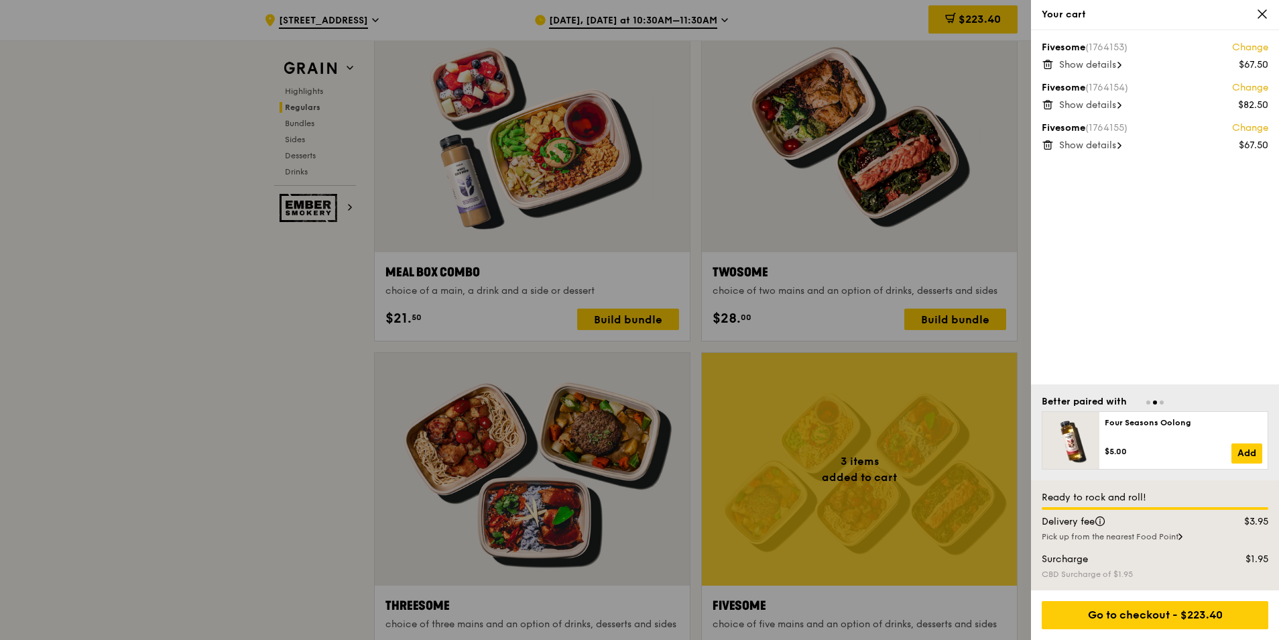
scroll to position [1858, 0]
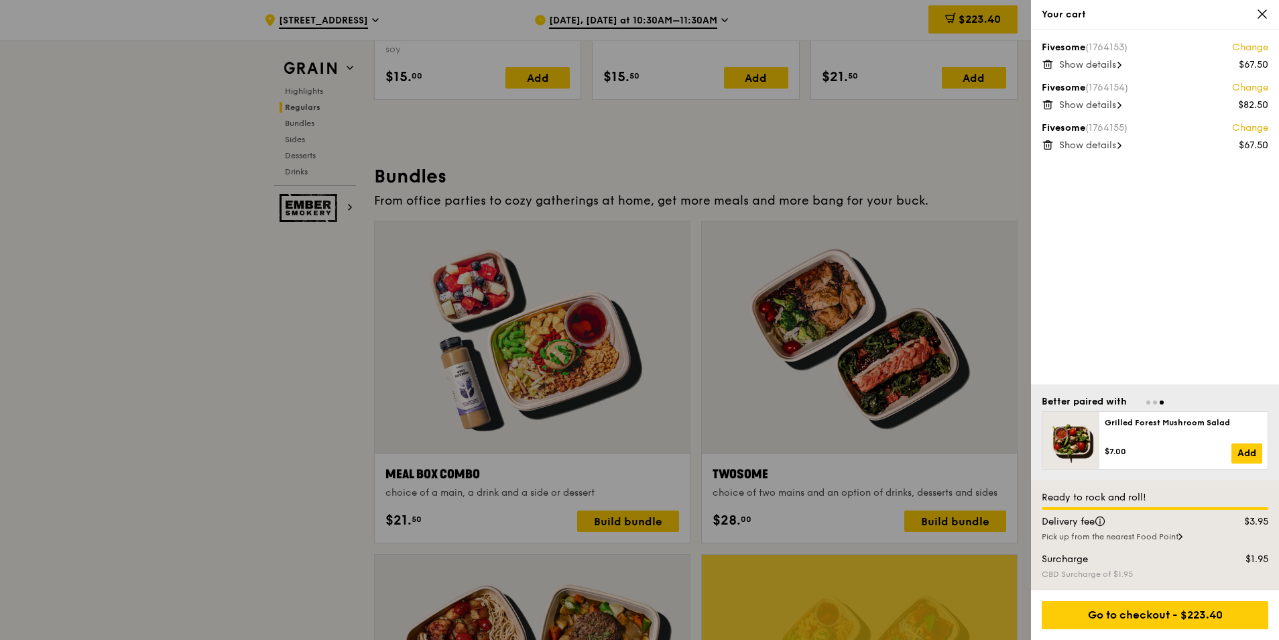
click at [1105, 146] on span "Show details" at bounding box center [1087, 144] width 57 height 11
click at [1107, 168] on div "5x Assam Spiced Fish Curry" at bounding box center [1163, 161] width 209 height 13
click at [1116, 156] on div "5x Assam Spiced Fish Curry" at bounding box center [1163, 161] width 209 height 13
click at [1110, 142] on span "Hide details" at bounding box center [1086, 144] width 54 height 11
click at [1051, 142] on icon at bounding box center [1047, 142] width 9 height 0
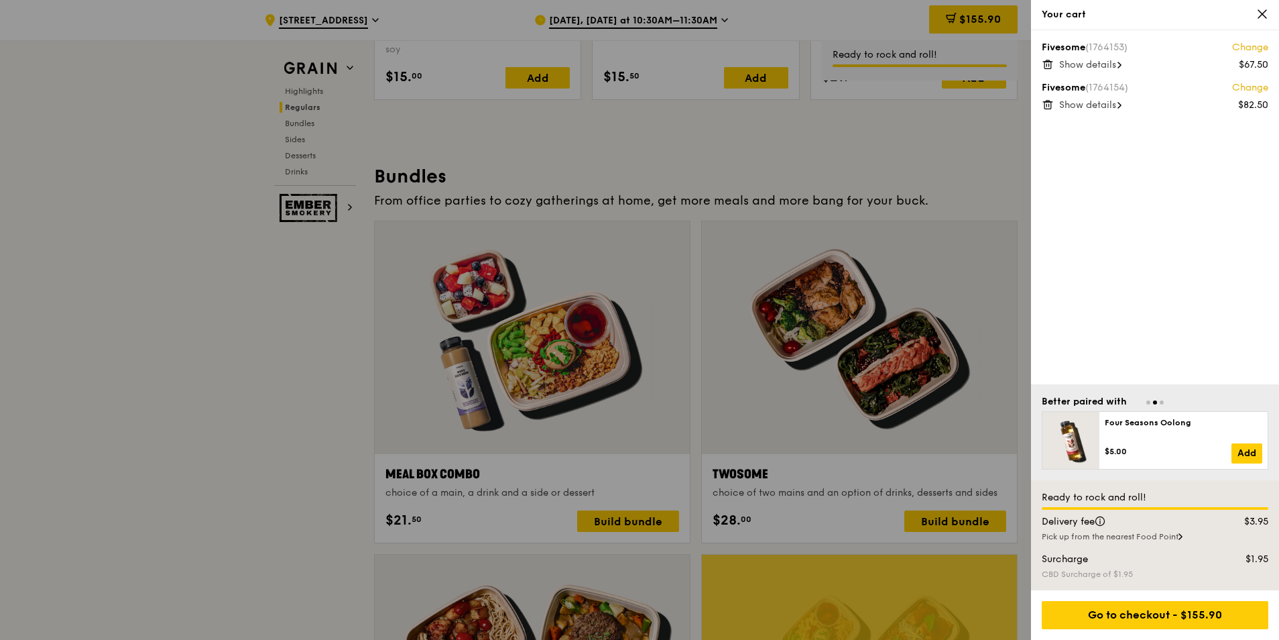
click at [186, 404] on div at bounding box center [639, 320] width 1279 height 640
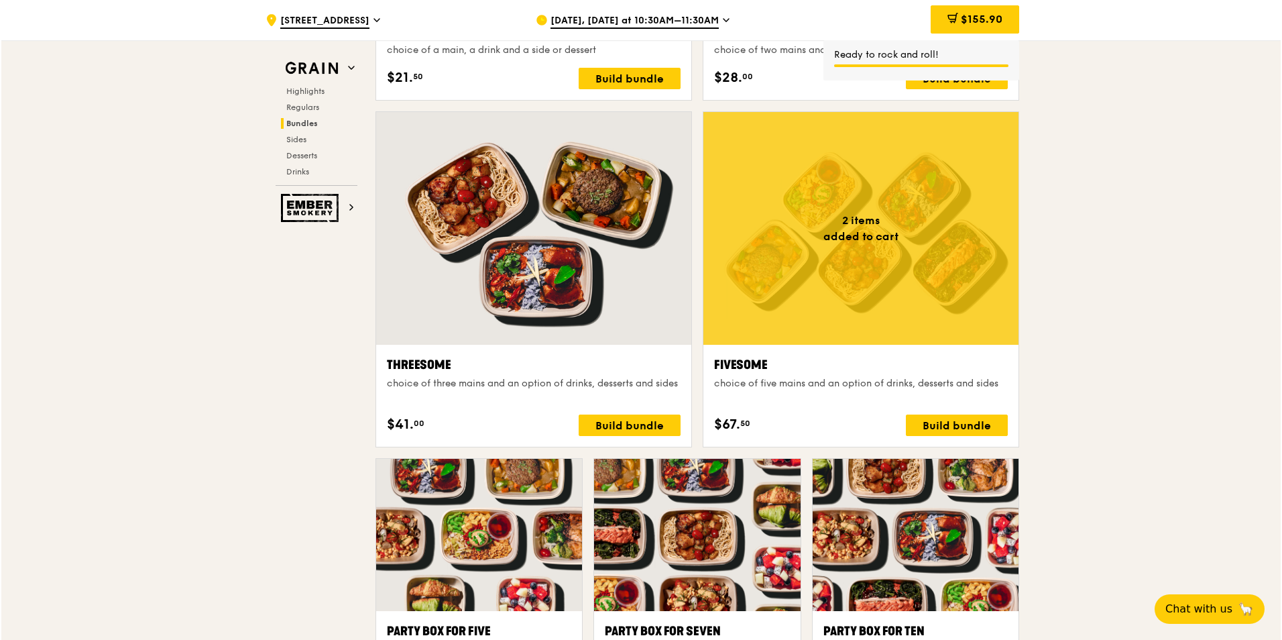
scroll to position [2327, 0]
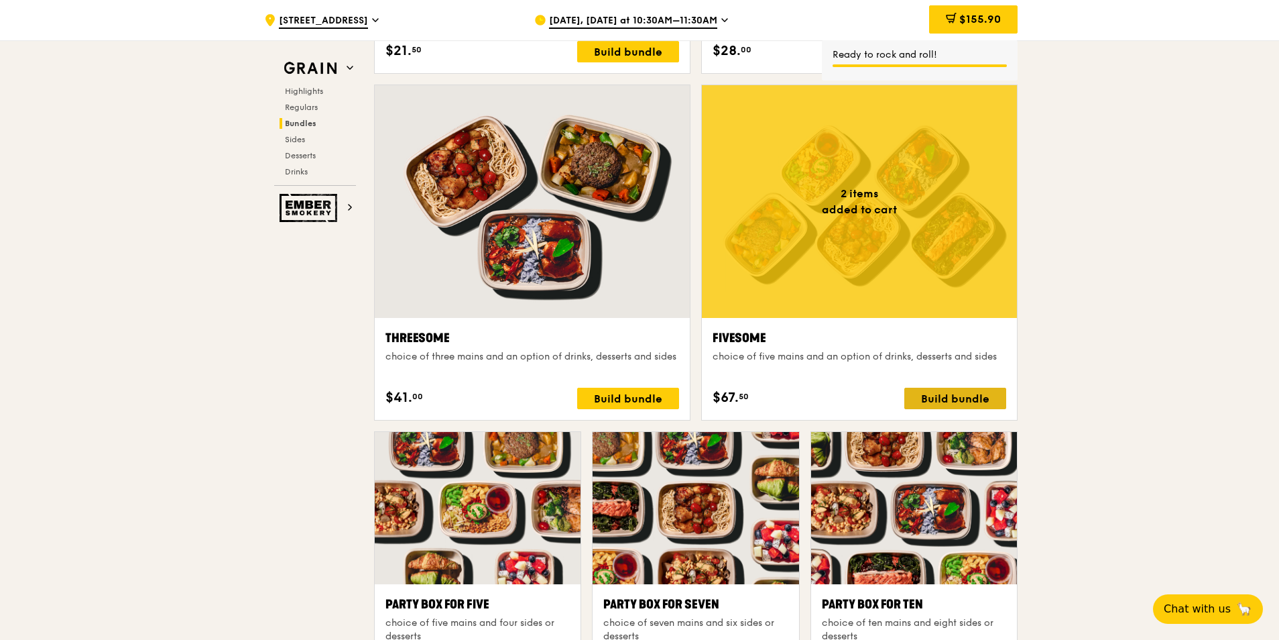
click at [945, 397] on div "Build bundle" at bounding box center [956, 398] width 102 height 21
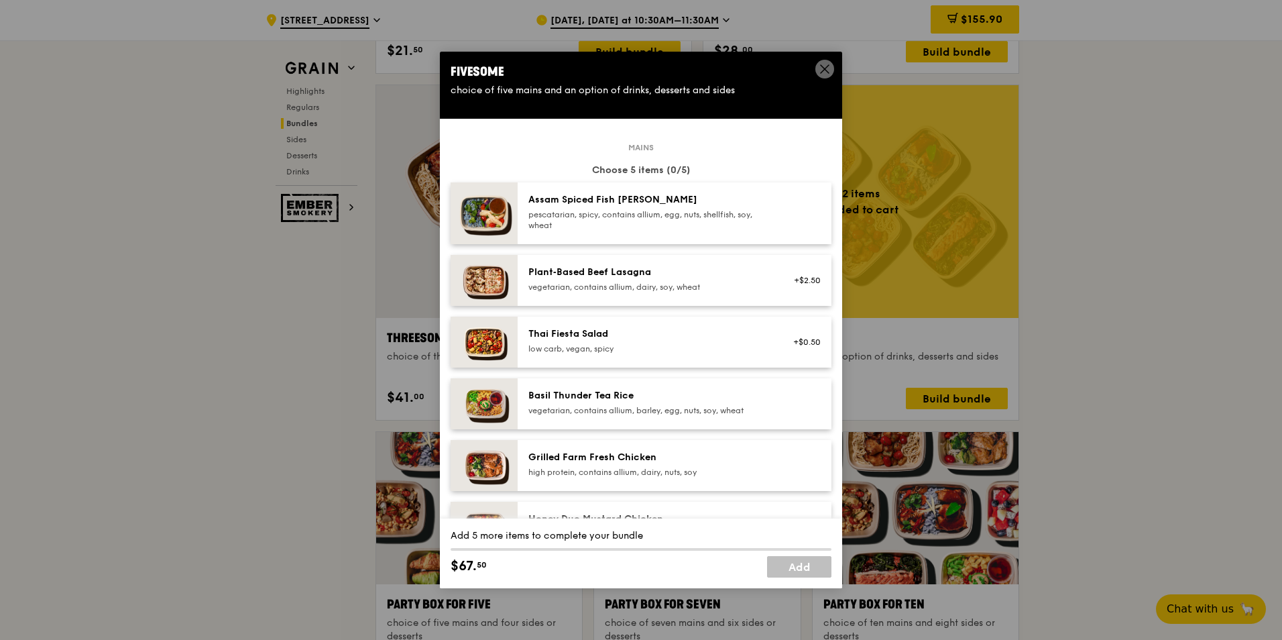
click at [706, 223] on div "pescatarian, spicy, contains allium, egg, nuts, shellfish, soy, wheat" at bounding box center [648, 219] width 241 height 21
click at [668, 474] on div "high protein, contains allium, dairy, nuts, soy" at bounding box center [648, 472] width 241 height 11
click at [714, 474] on div "high protein, contains allium, dairy, nuts, soy" at bounding box center [648, 472] width 241 height 11
click at [723, 223] on div "pescatarian, spicy, contains allium, egg, nuts, shellfish, soy, wheat" at bounding box center [648, 219] width 241 height 21
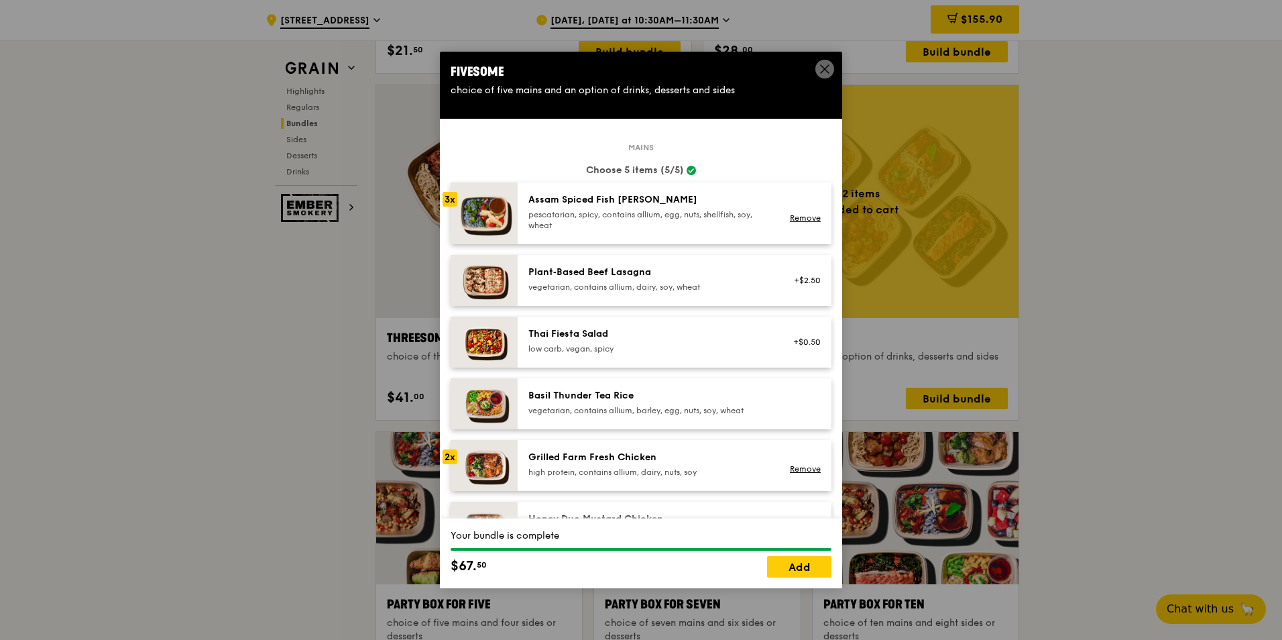
click at [705, 225] on div "pescatarian, spicy, contains allium, egg, nuts, shellfish, soy, wheat" at bounding box center [648, 219] width 241 height 21
click at [797, 218] on link "Remove" at bounding box center [805, 217] width 31 height 9
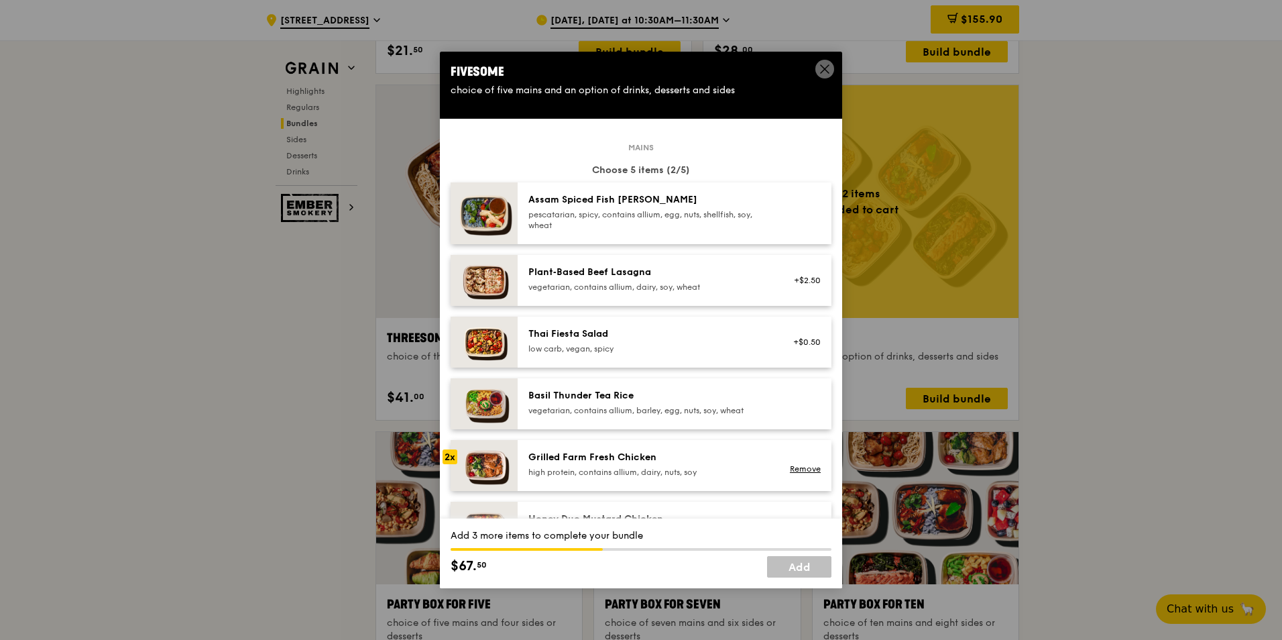
click at [675, 394] on div "Basil Thunder Tea Rice" at bounding box center [648, 395] width 241 height 13
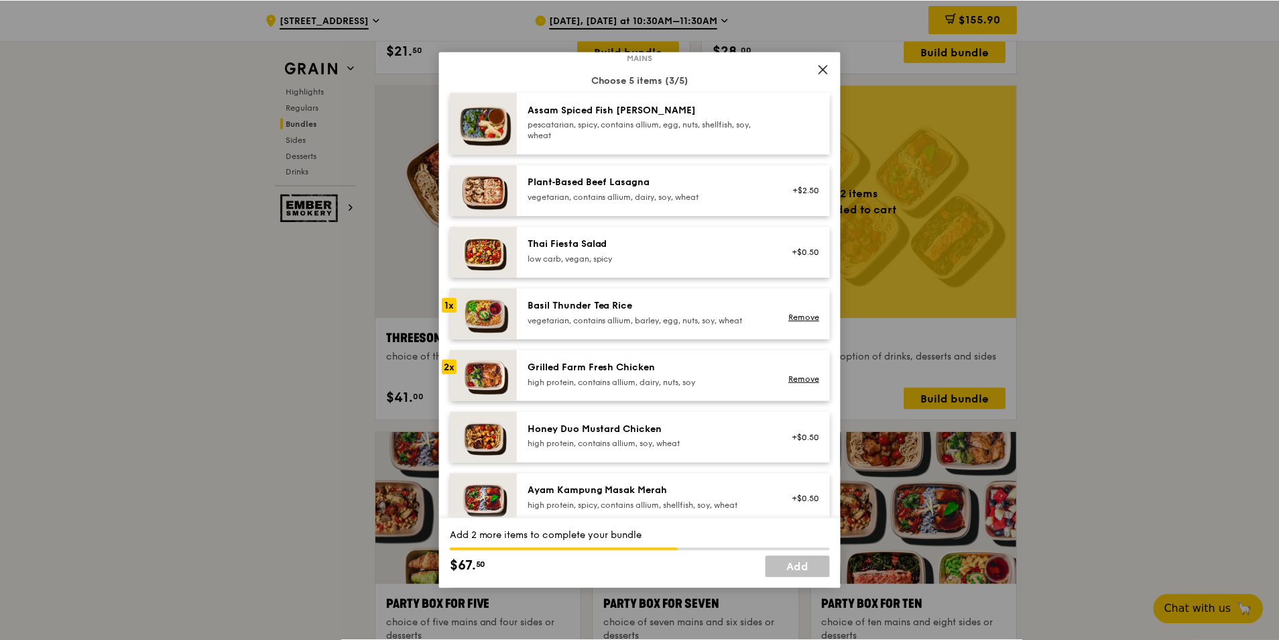
scroll to position [67, 0]
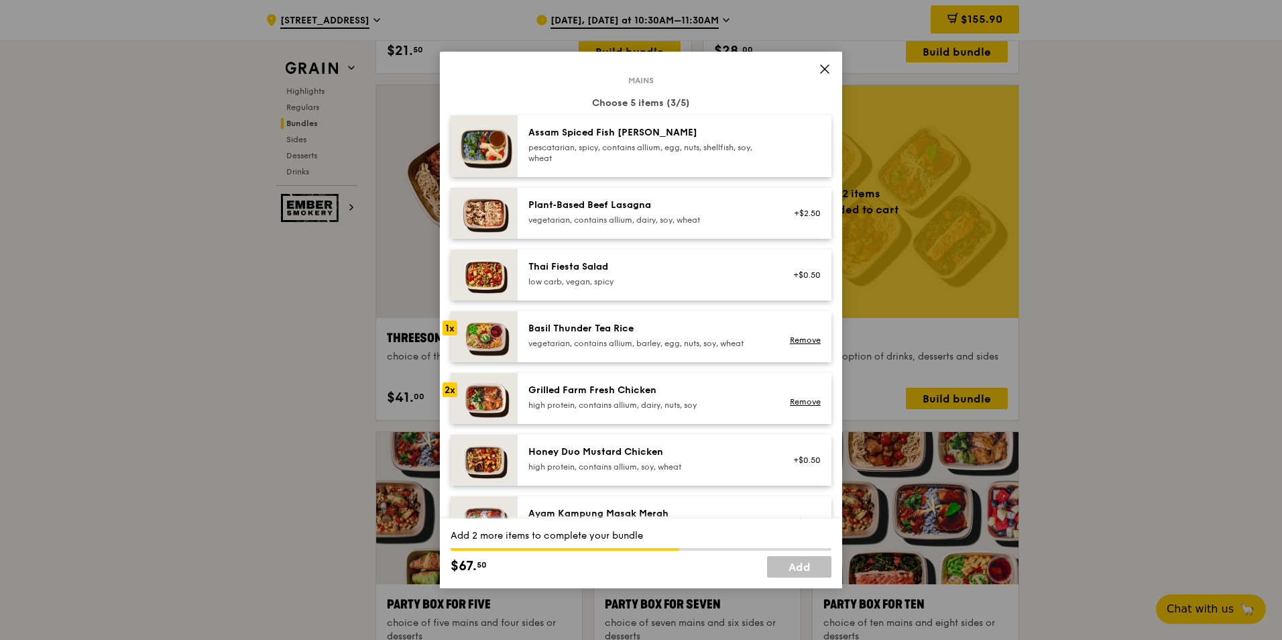
click at [607, 158] on div "pescatarian, spicy, contains allium, egg, nuts, shellfish, soy, wheat" at bounding box center [648, 152] width 241 height 21
click at [619, 156] on div "pescatarian, spicy, contains allium, egg, nuts, shellfish, soy, wheat" at bounding box center [648, 152] width 241 height 21
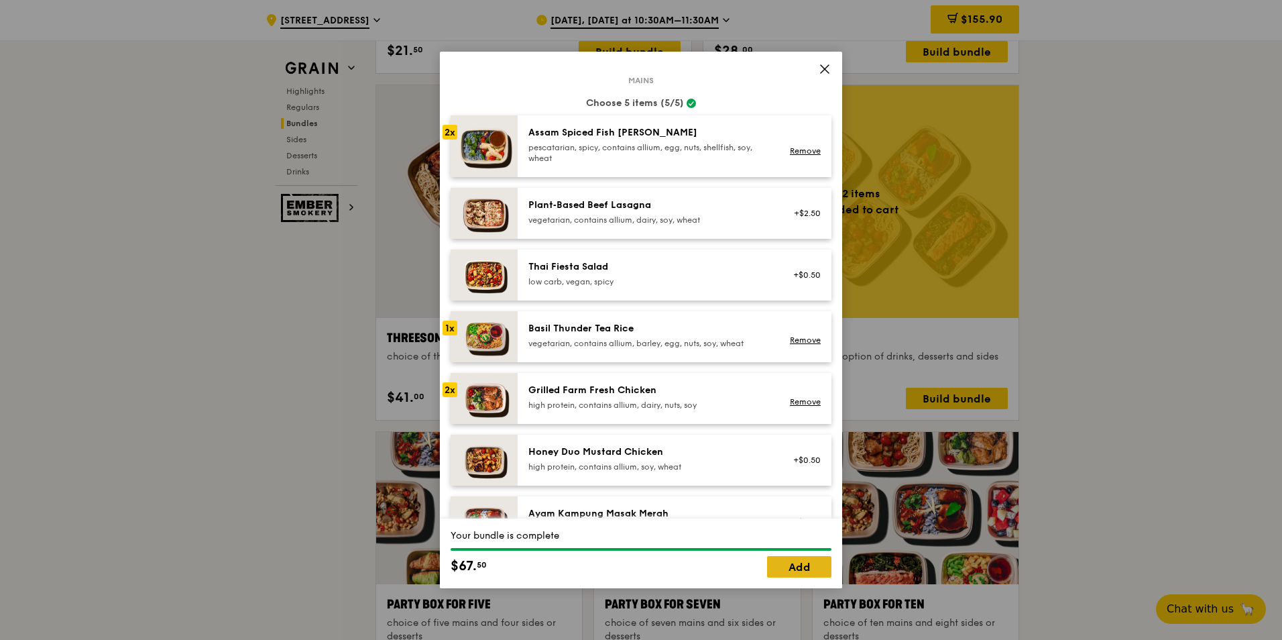
click at [785, 574] on link "Add" at bounding box center [799, 566] width 64 height 21
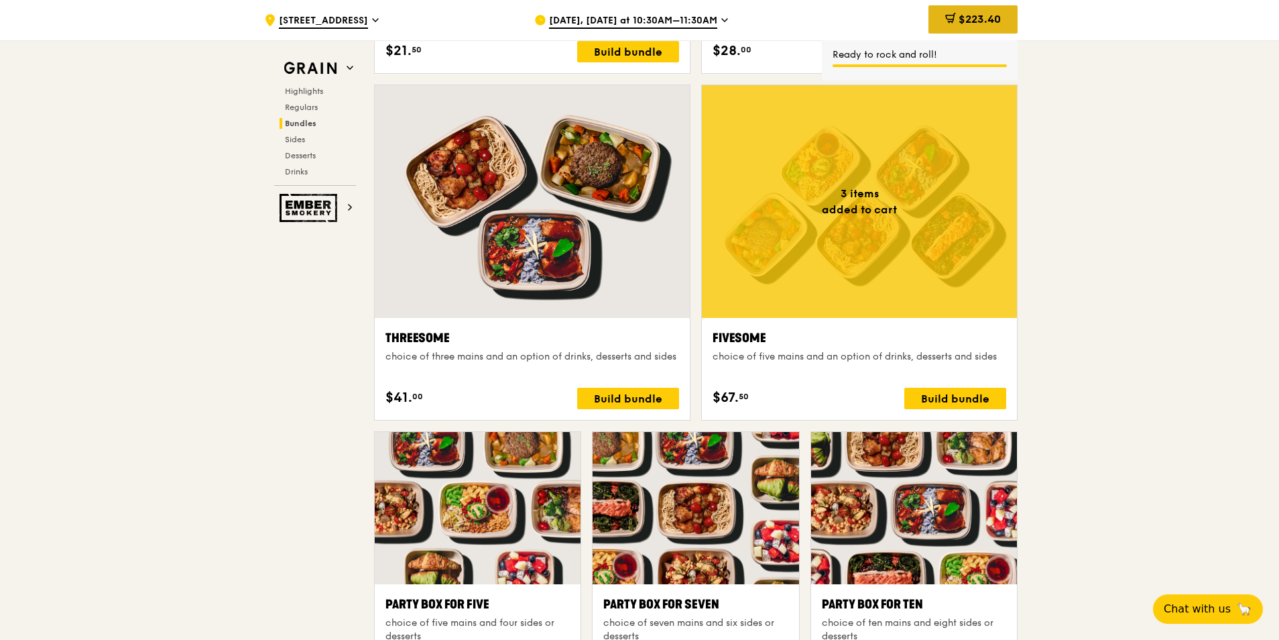
click at [964, 19] on span "$223.40" at bounding box center [980, 19] width 42 height 13
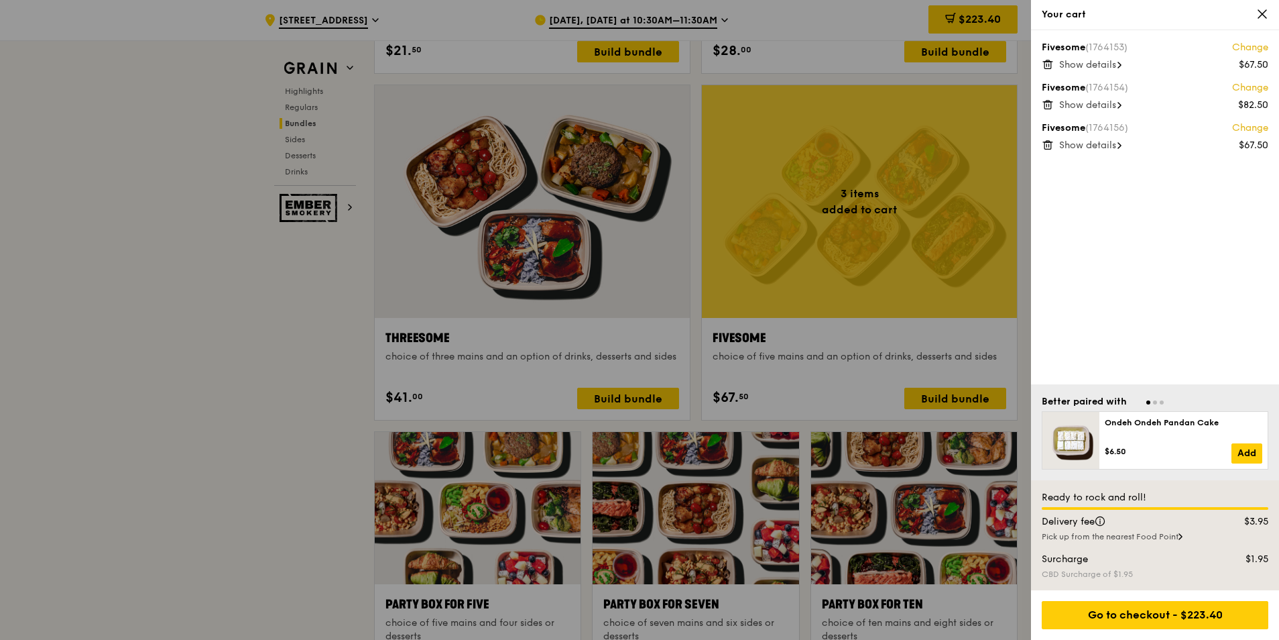
click at [1116, 146] on span "Show details" at bounding box center [1087, 144] width 57 height 11
click at [1116, 105] on span "Show details" at bounding box center [1087, 104] width 57 height 11
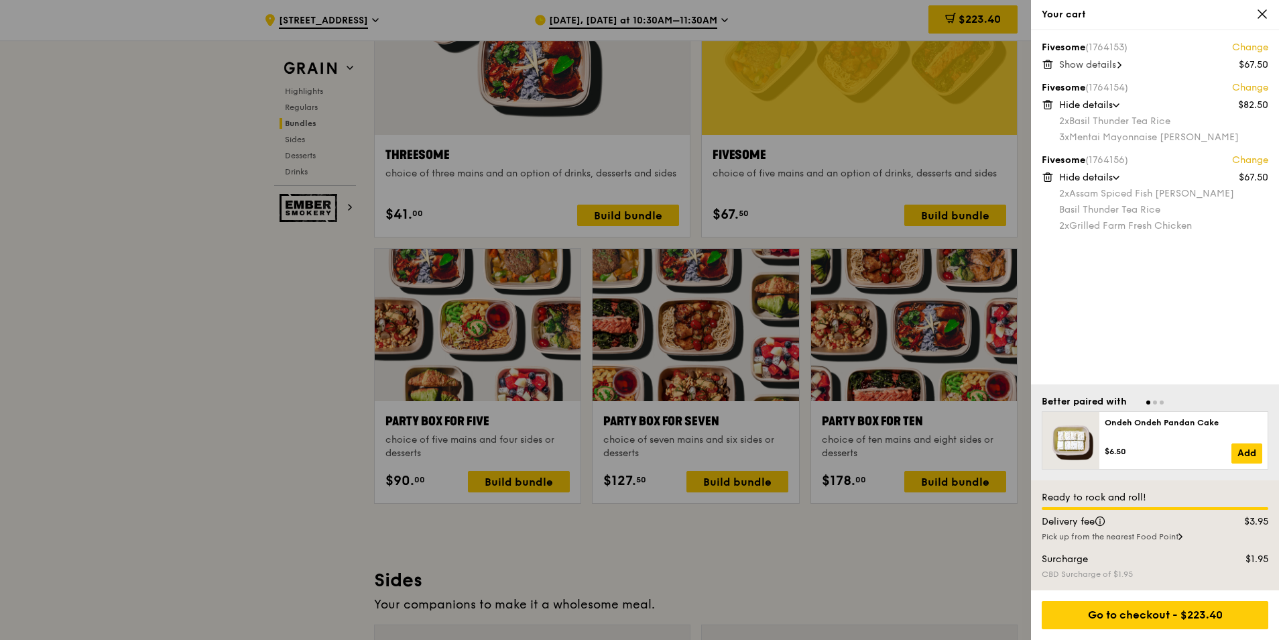
scroll to position [2529, 0]
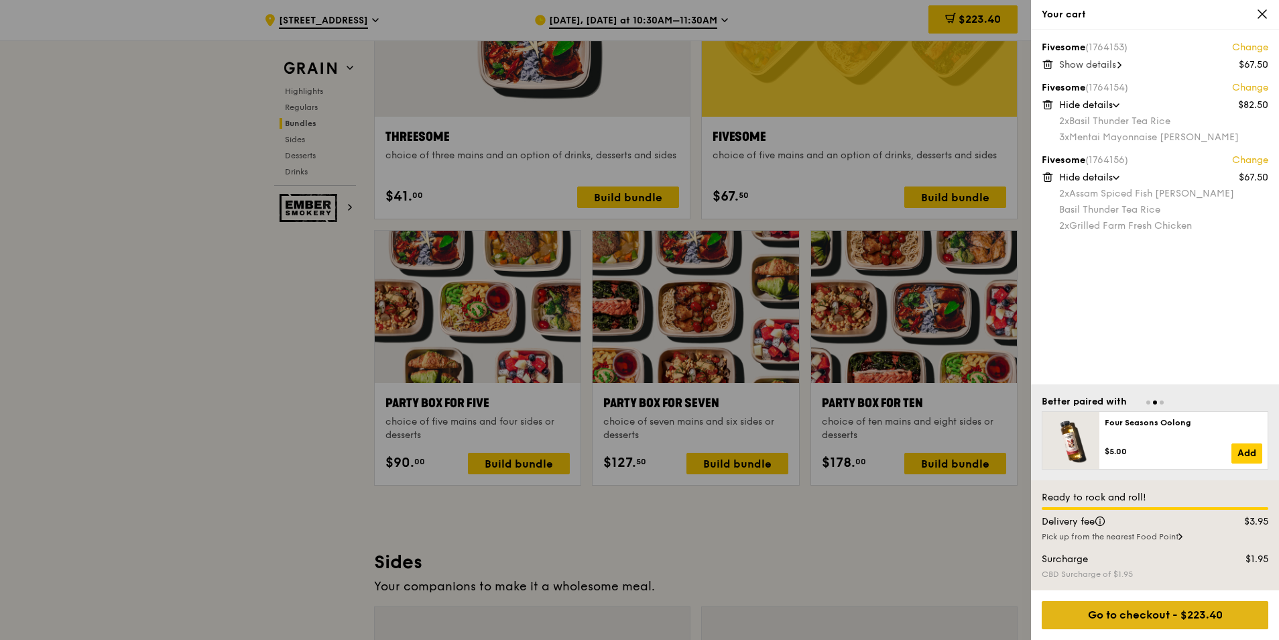
click at [1168, 618] on div "Go to checkout - $223.40" at bounding box center [1155, 615] width 227 height 28
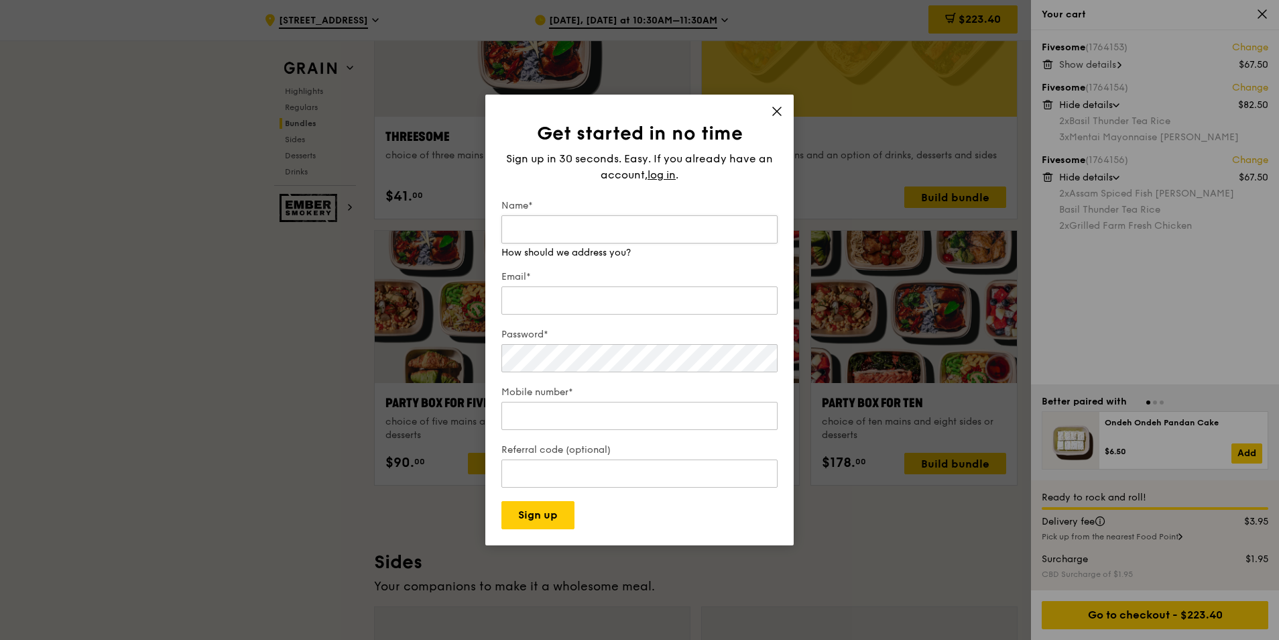
click at [597, 229] on input "Name*" at bounding box center [640, 229] width 276 height 28
type input "Claire"
click at [559, 292] on input "Email*" at bounding box center [640, 287] width 276 height 28
type input "claire5412@hotmail.com"
click at [589, 414] on input "Mobile number*" at bounding box center [640, 416] width 276 height 28
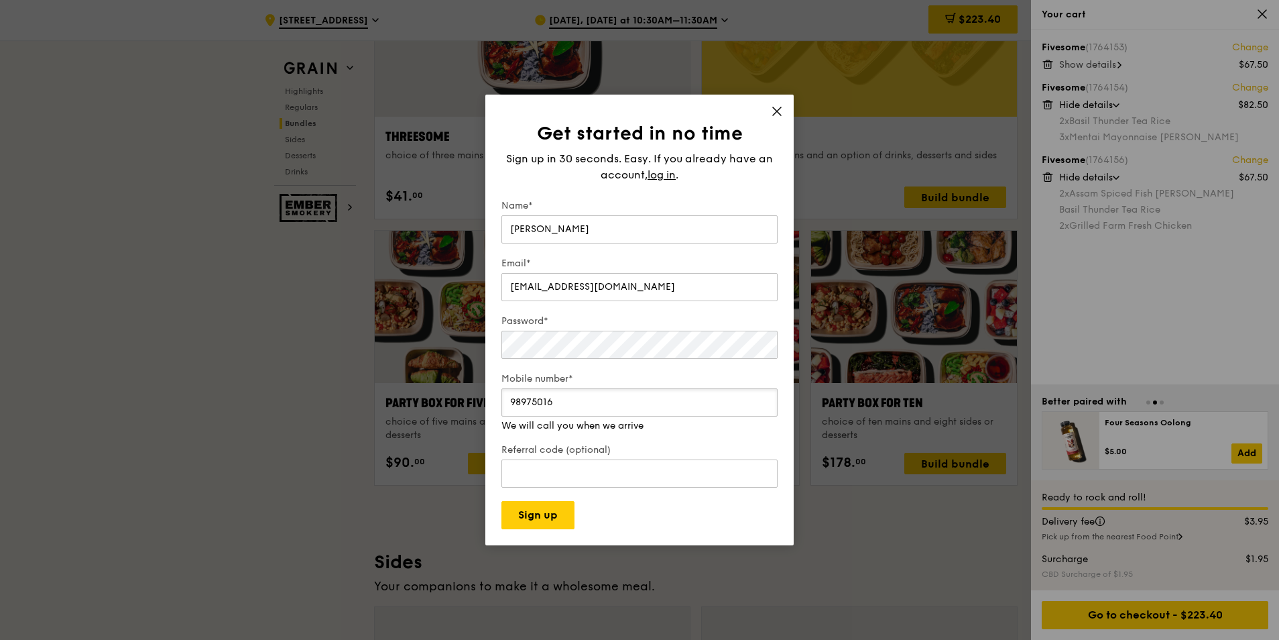
type input "98975016"
click at [615, 378] on form "Name* Claire Email* claire5412@hotmail.com Password* Mobile number* 98975016 We…" at bounding box center [640, 364] width 276 height 330
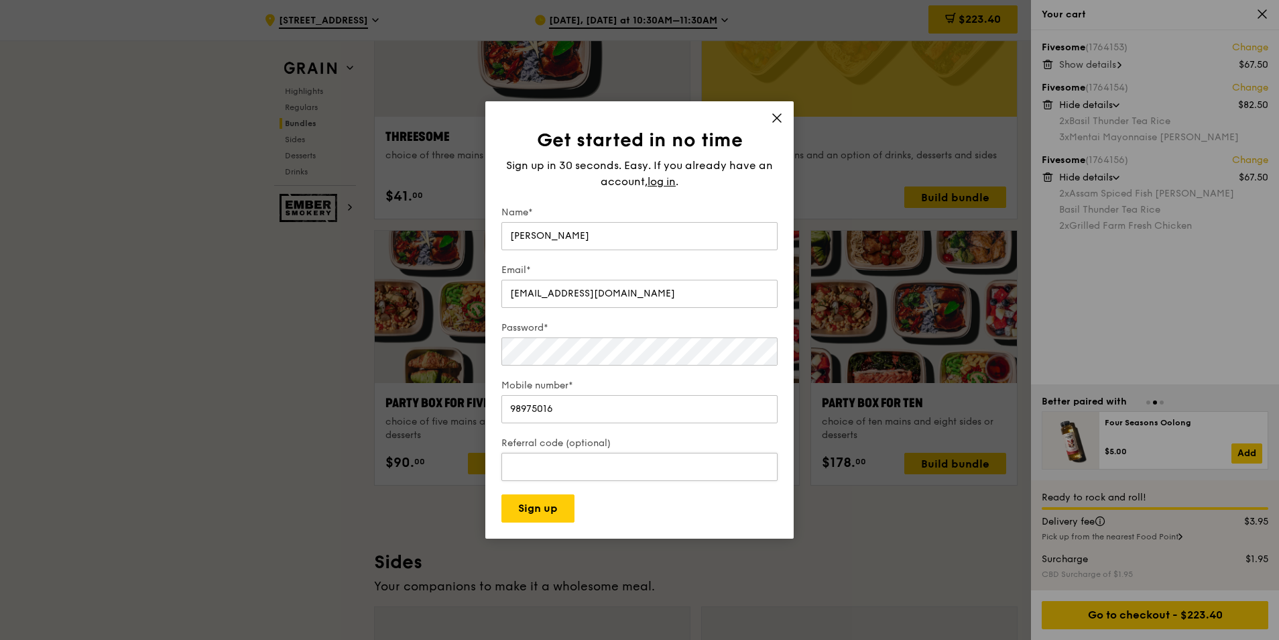
scroll to position [2596, 0]
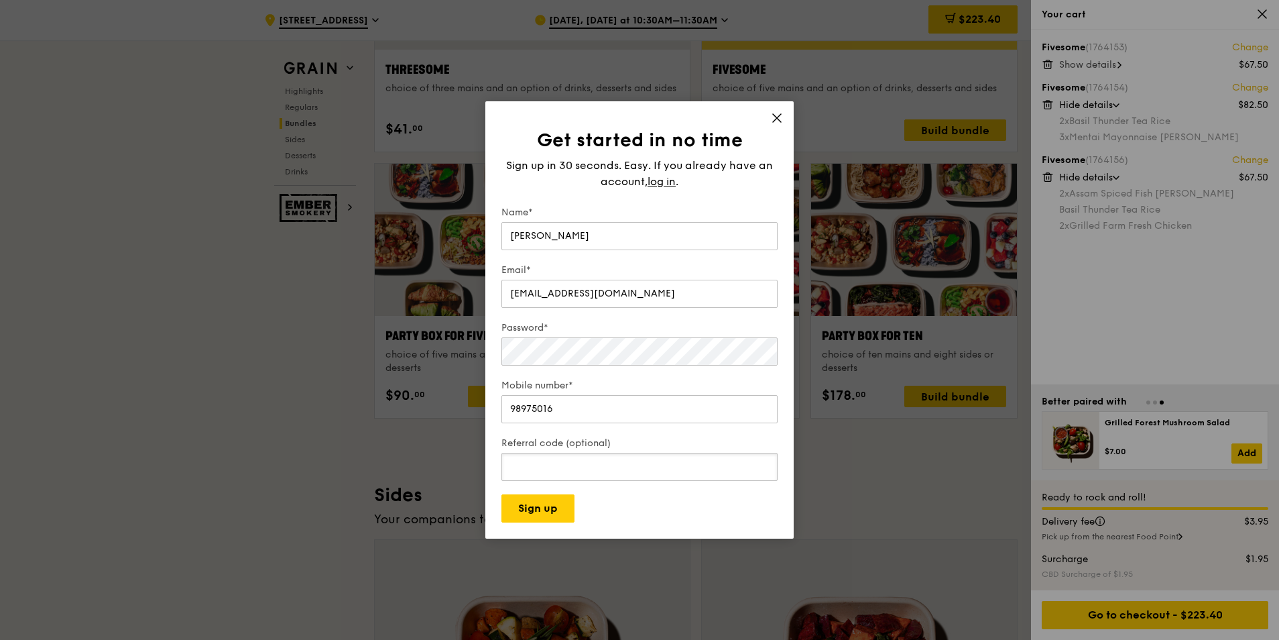
click at [567, 471] on input "Referral code (optional)" at bounding box center [640, 467] width 276 height 28
click at [550, 522] on button "Sign up" at bounding box center [538, 508] width 73 height 28
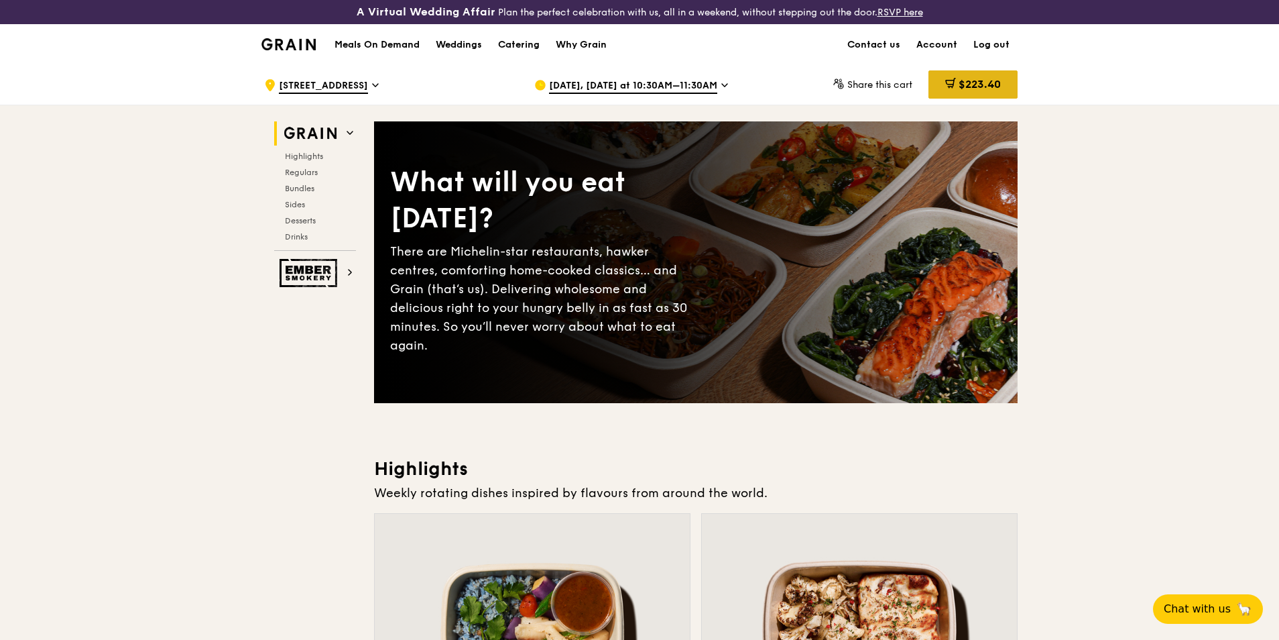
click at [962, 85] on span "$223.40" at bounding box center [980, 84] width 42 height 13
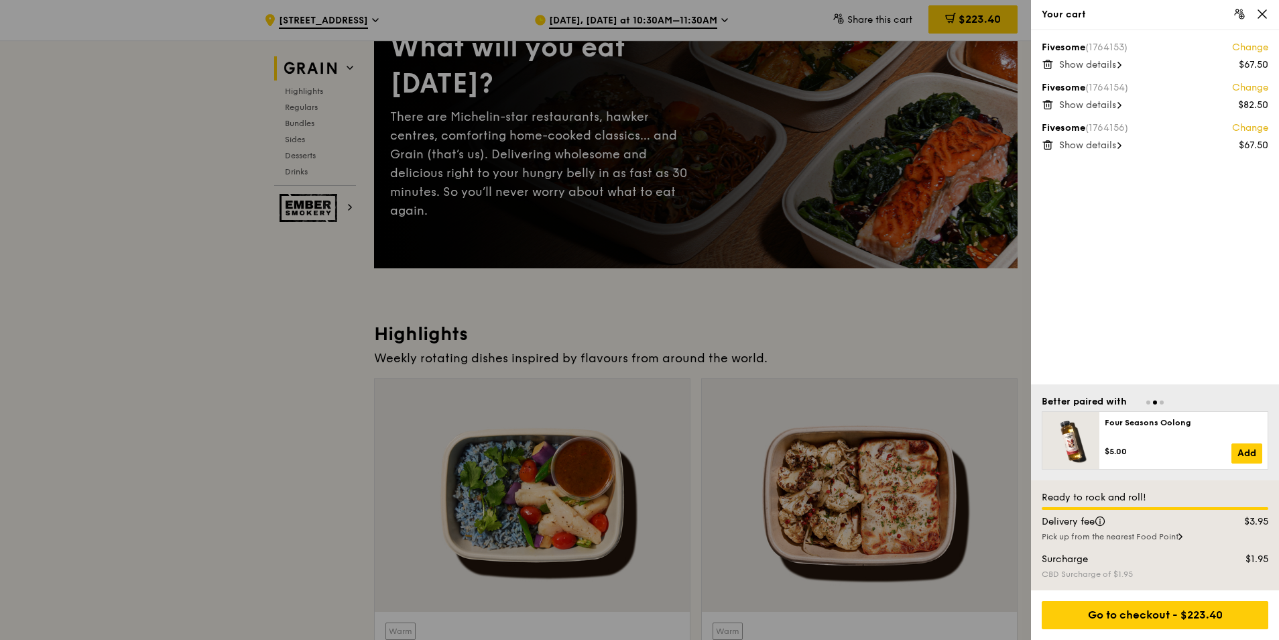
scroll to position [67, 0]
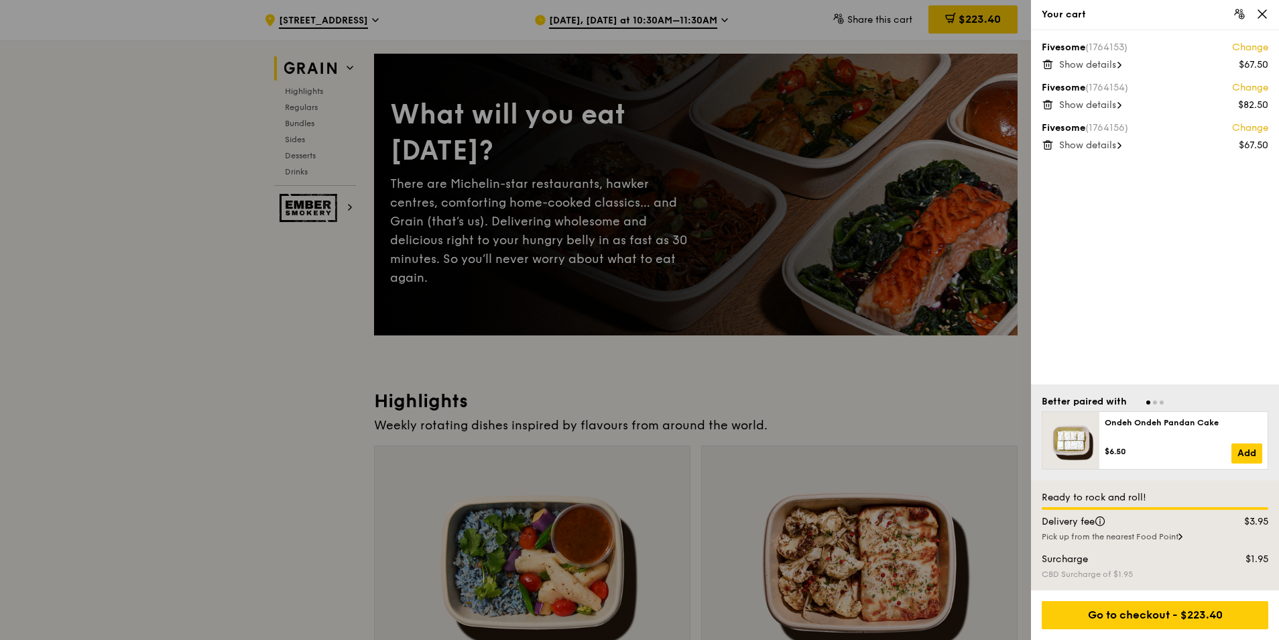
click at [1120, 102] on div "Show details" at bounding box center [1163, 105] width 209 height 13
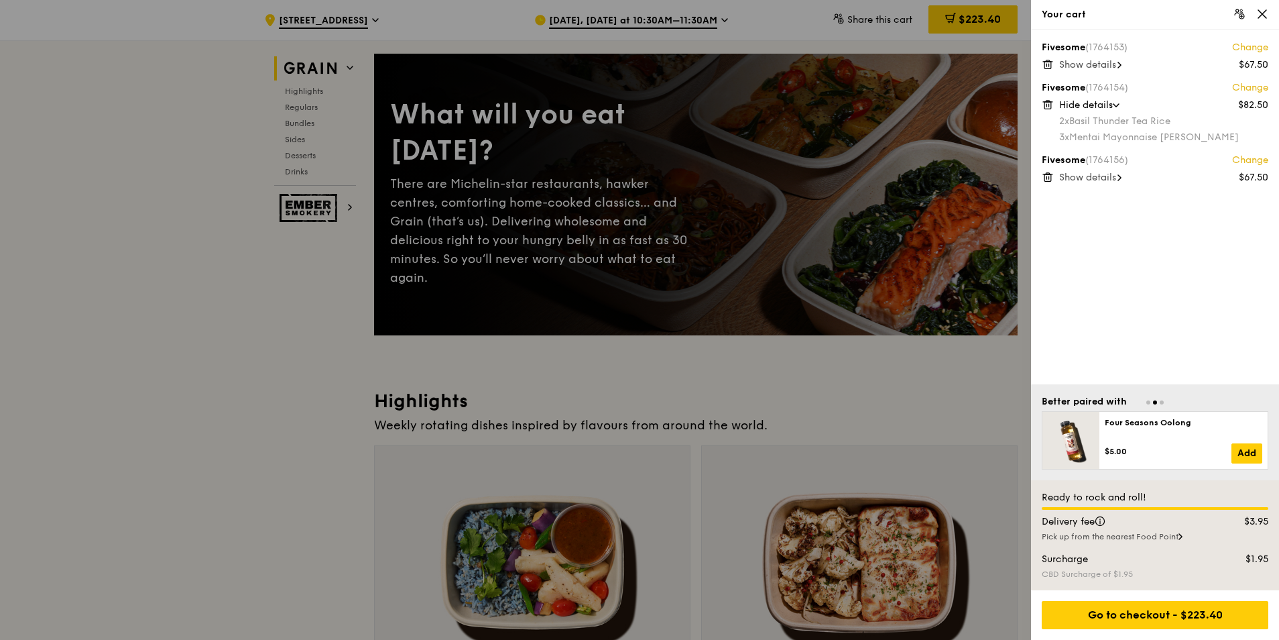
click at [1120, 102] on div "Hide details" at bounding box center [1163, 105] width 209 height 13
click at [1122, 145] on icon at bounding box center [1120, 145] width 4 height 7
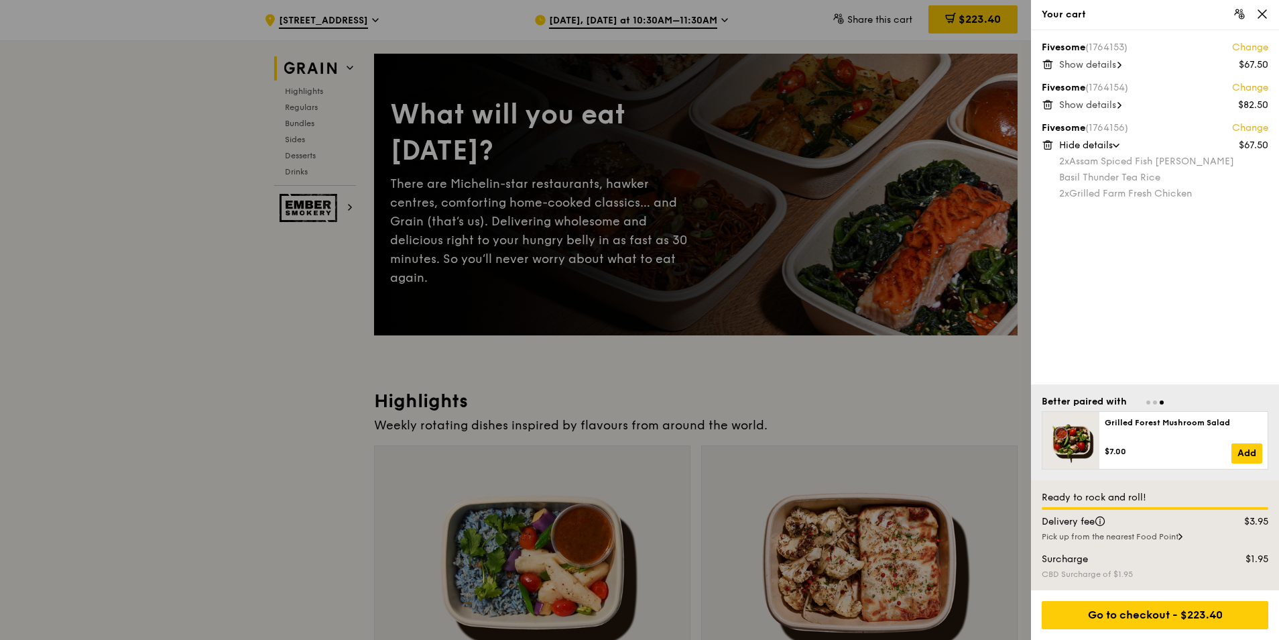
click at [1119, 145] on icon at bounding box center [1116, 145] width 5 height 3
click at [1122, 69] on span at bounding box center [1120, 64] width 4 height 13
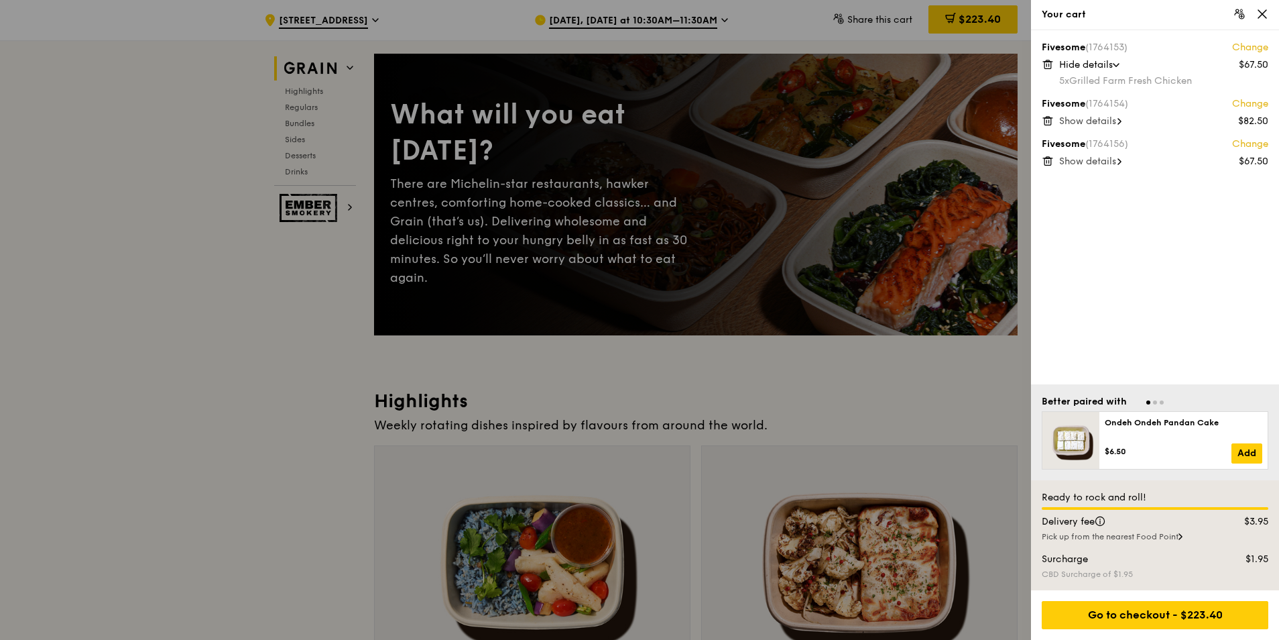
click at [1104, 62] on span "Hide details" at bounding box center [1086, 64] width 54 height 11
click at [1116, 144] on span "Show details" at bounding box center [1087, 144] width 57 height 11
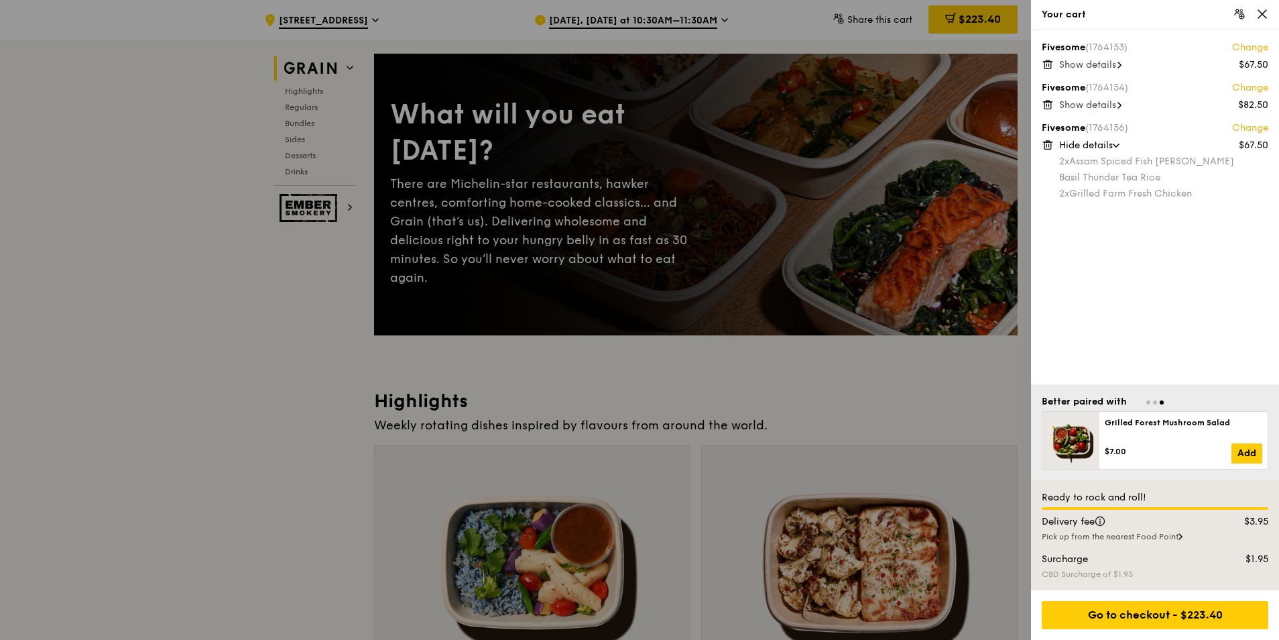
click at [1108, 141] on span "Hide details" at bounding box center [1086, 144] width 54 height 11
click at [1144, 619] on div "Go to checkout - $223.40" at bounding box center [1155, 615] width 227 height 28
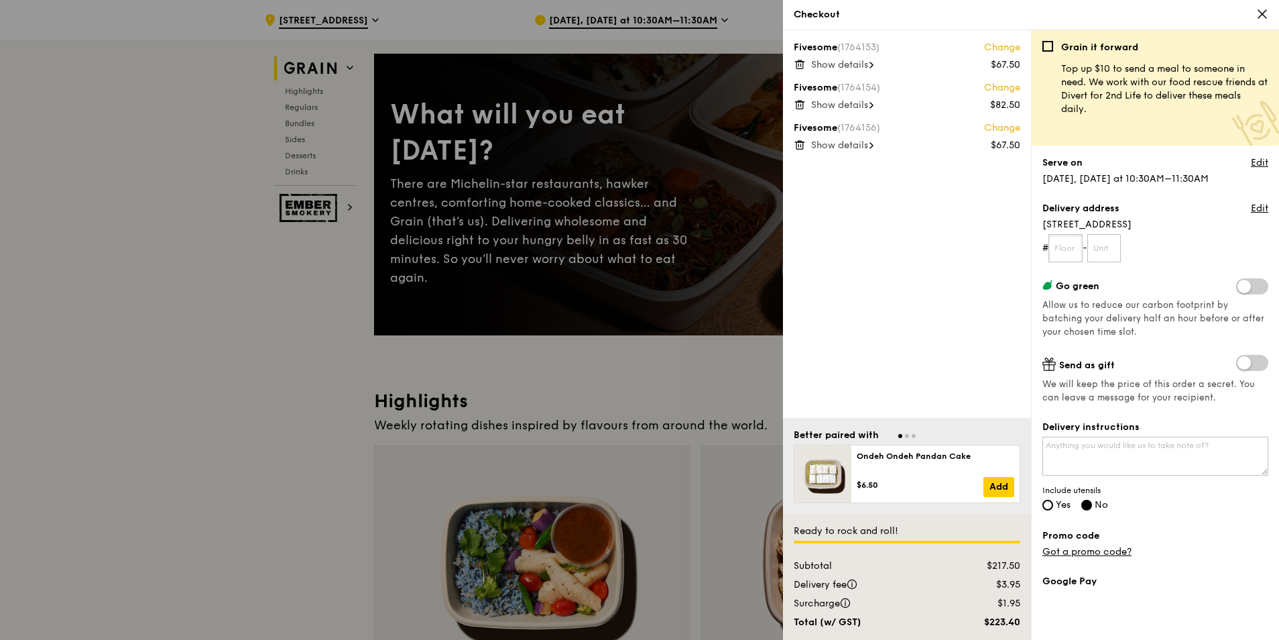
click at [1068, 245] on input "text" at bounding box center [1066, 248] width 34 height 28
type input "09"
click at [1113, 247] on input "text" at bounding box center [1105, 248] width 34 height 28
type input "03"
click at [1249, 287] on span at bounding box center [1253, 286] width 32 height 16
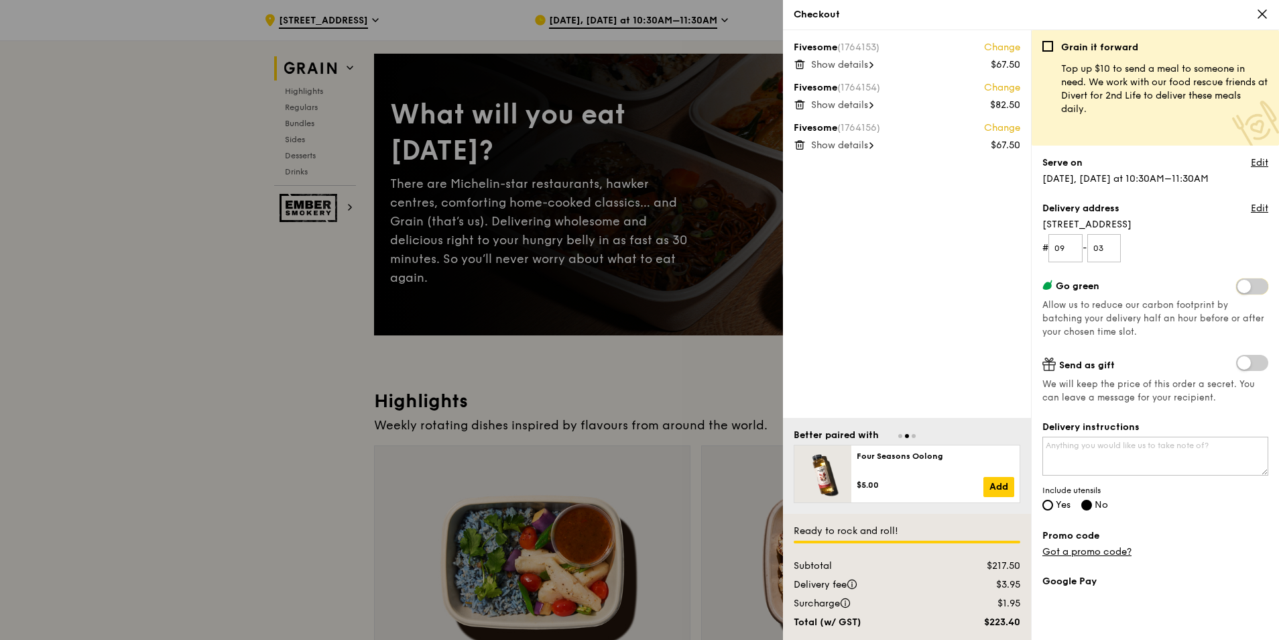
click at [1239, 288] on input "checkbox" at bounding box center [1239, 288] width 0 height 0
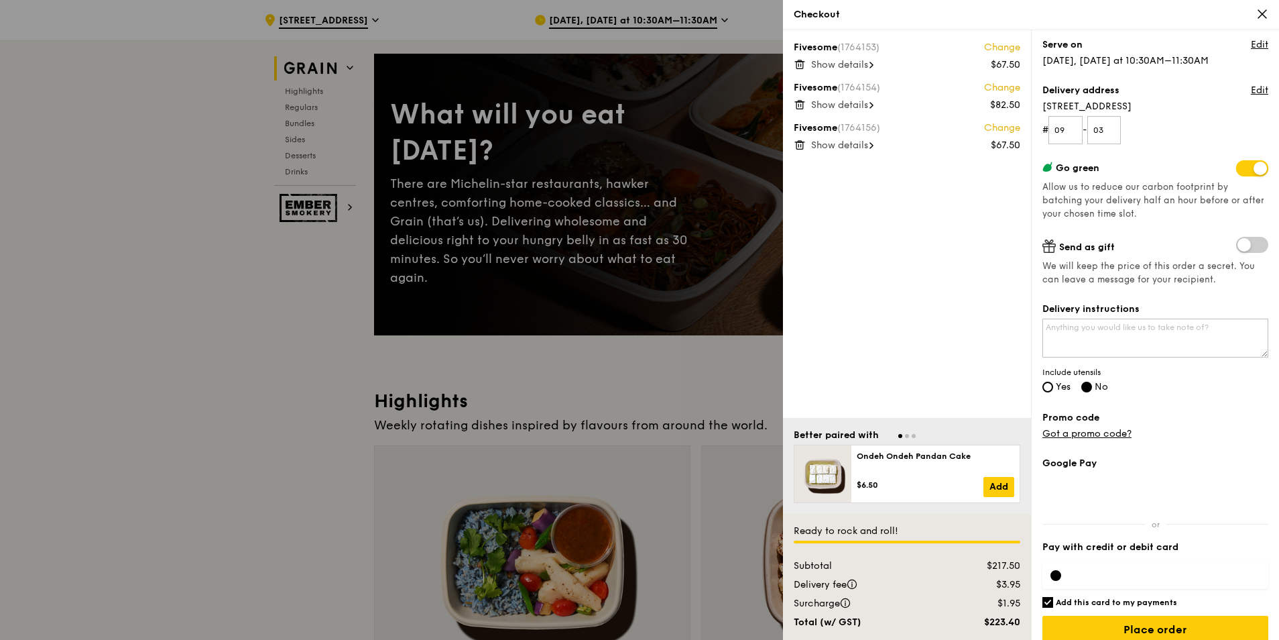
scroll to position [133, 0]
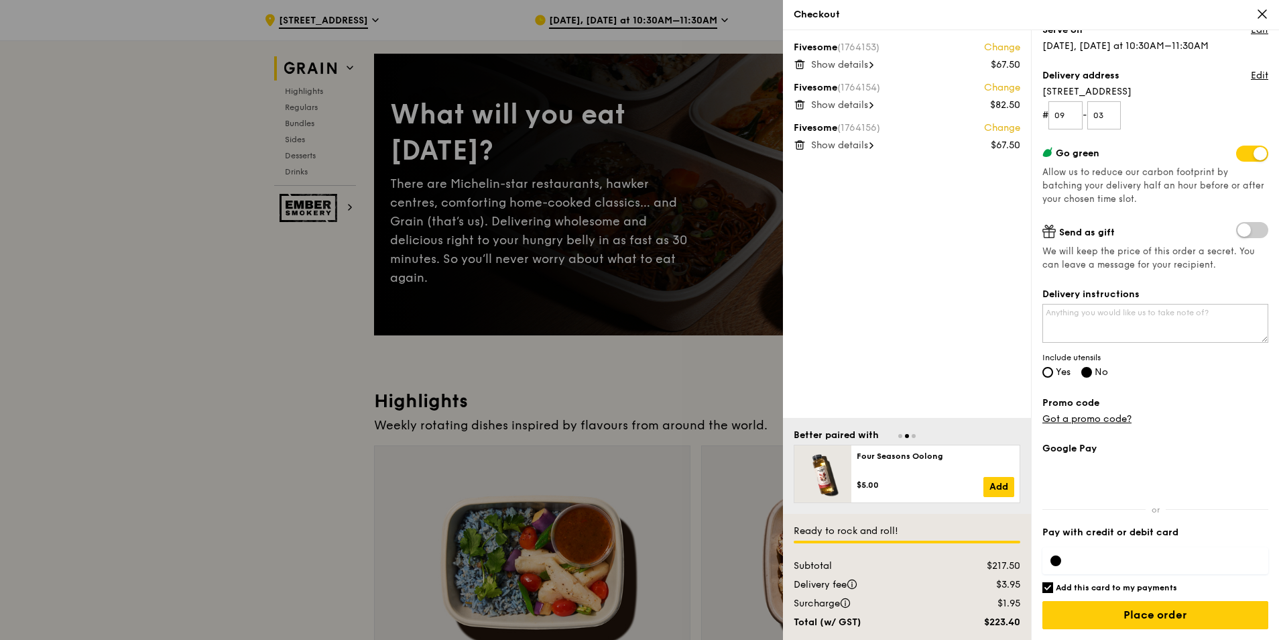
drag, startPoint x: 1074, startPoint y: 357, endPoint x: 1110, endPoint y: 359, distance: 36.2
click at [1110, 359] on span "Include utensils" at bounding box center [1156, 357] width 226 height 11
drag, startPoint x: 1110, startPoint y: 359, endPoint x: 1136, endPoint y: 392, distance: 42.0
click at [1182, 397] on label "Promo code" at bounding box center [1156, 402] width 226 height 13
click at [1054, 373] on label "Yes" at bounding box center [1057, 372] width 28 height 11
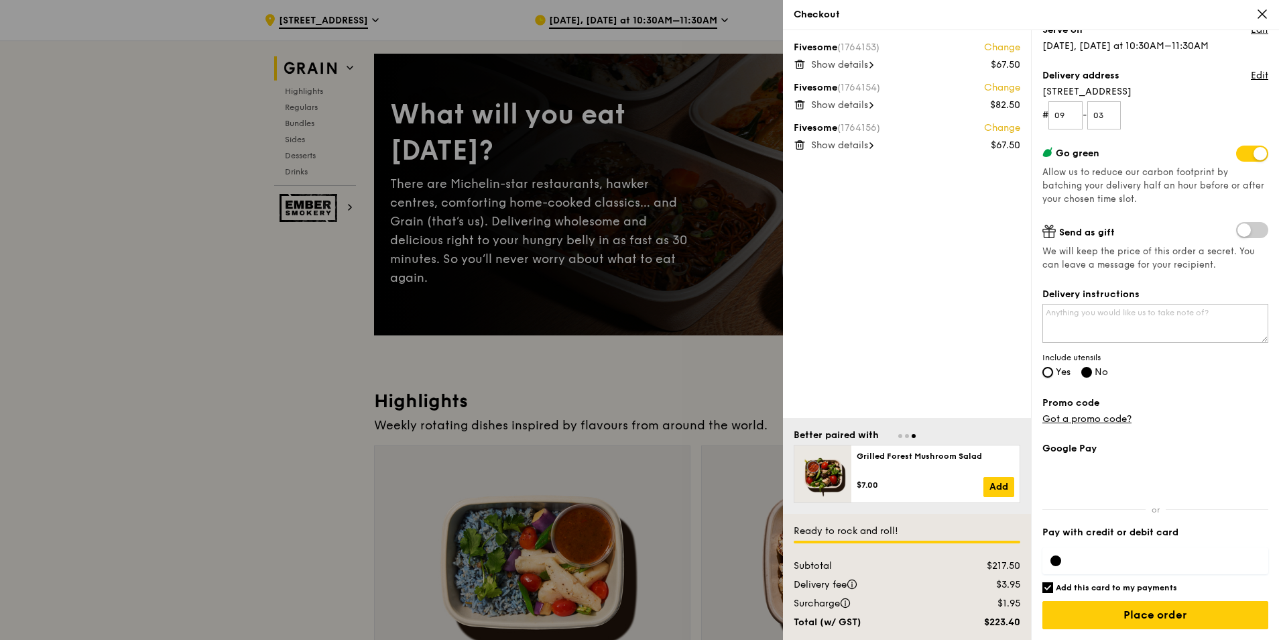
click at [1053, 373] on input "Yes" at bounding box center [1048, 372] width 11 height 11
radio input "true"
click at [1092, 371] on input "No" at bounding box center [1087, 372] width 11 height 11
radio input "true"
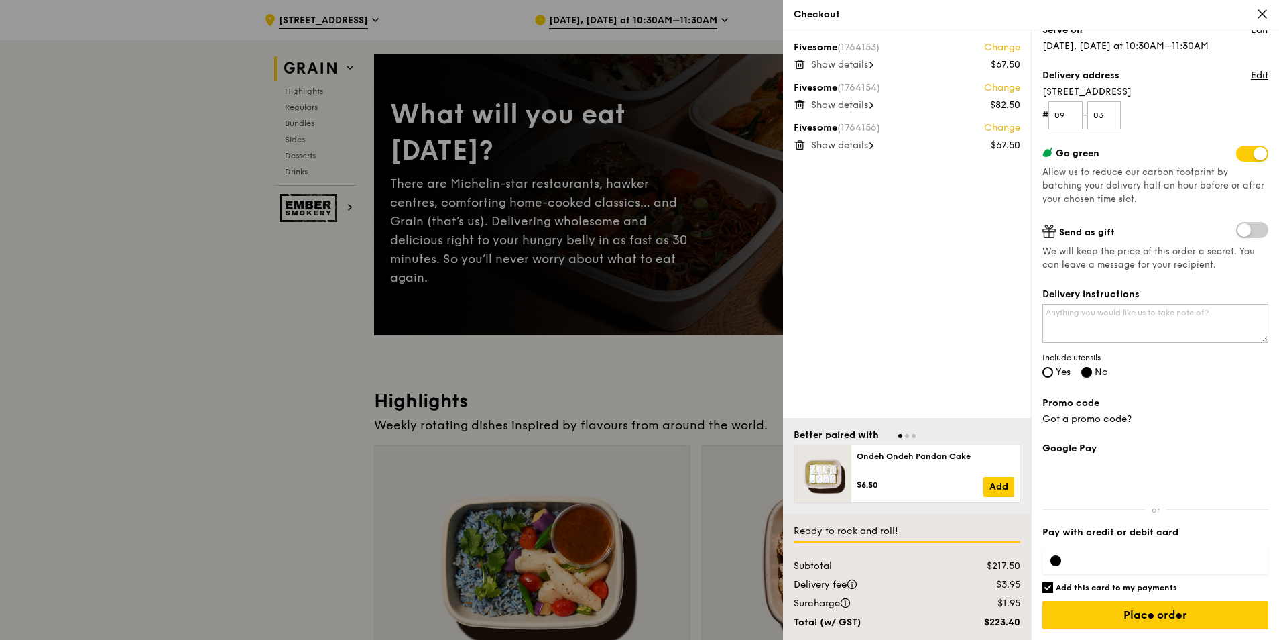
radio input "false"
click at [1132, 319] on textarea "Delivery instructions" at bounding box center [1156, 323] width 226 height 39
type textarea "C"
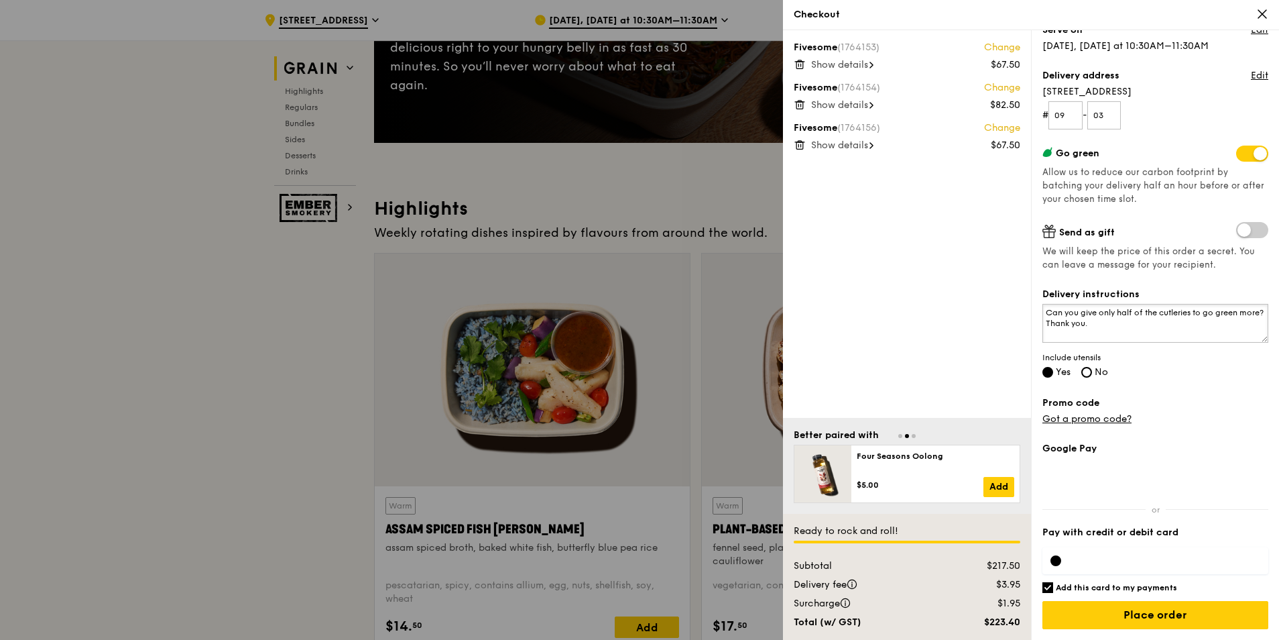
scroll to position [335, 0]
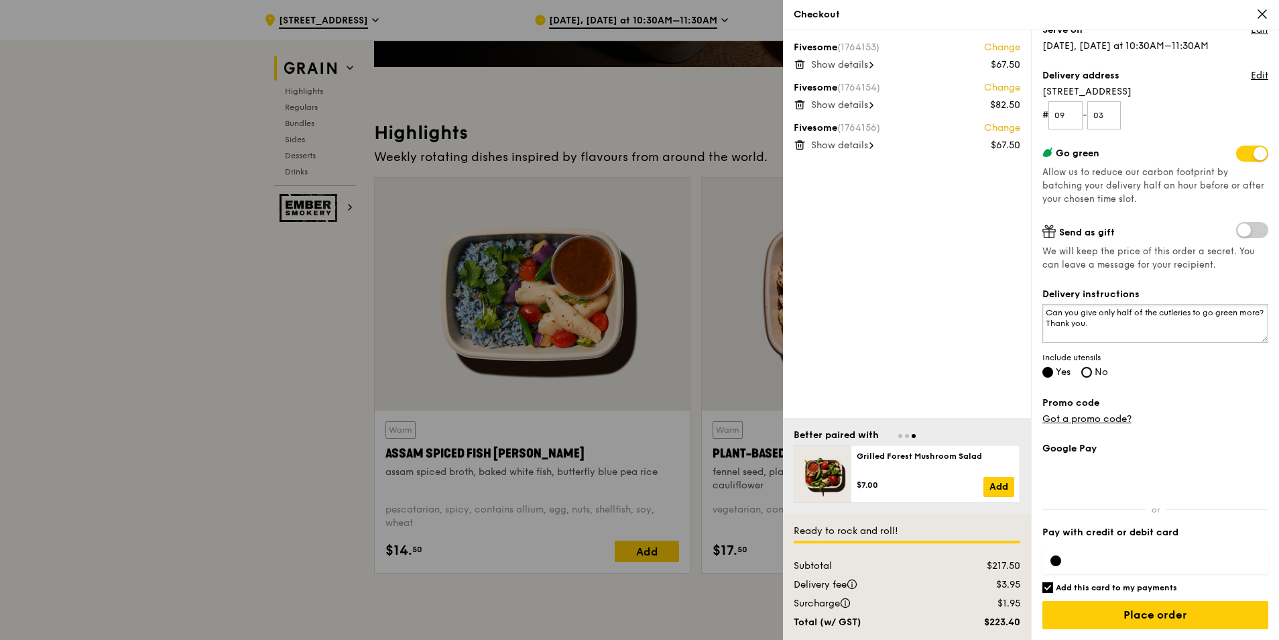
type textarea "Can you give only half of the cutleries to go green more? Thank you."
click at [1135, 626] on input "Place order" at bounding box center [1156, 615] width 226 height 28
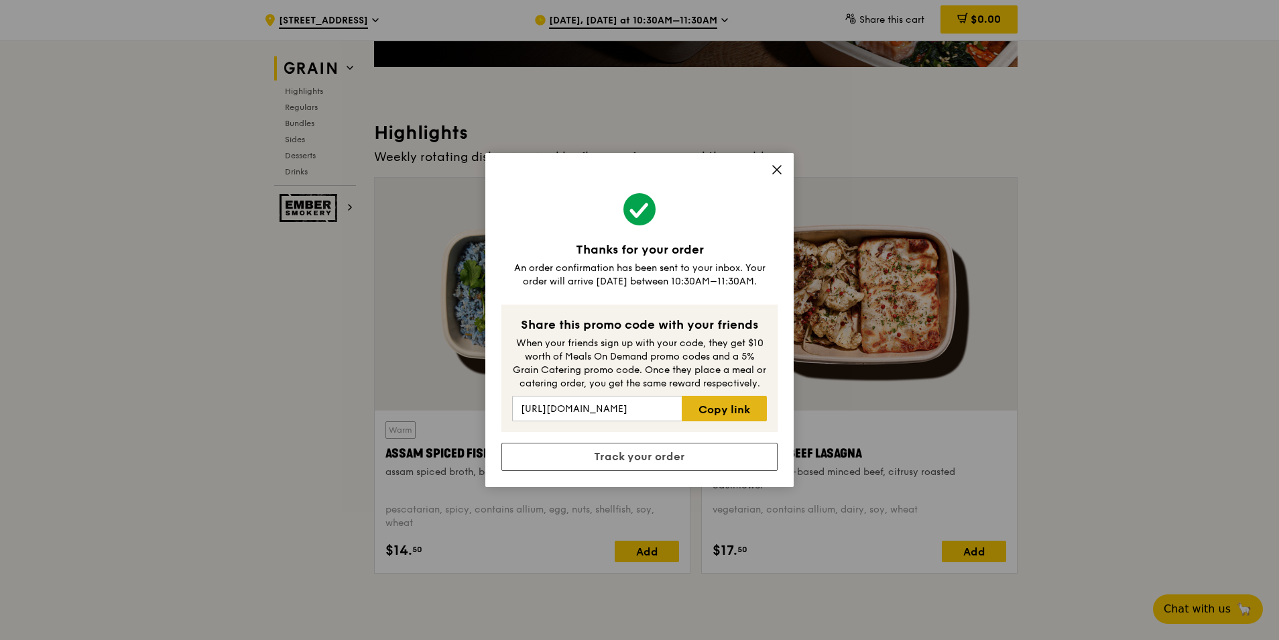
click at [724, 412] on link "Copy link" at bounding box center [724, 408] width 85 height 25
drag, startPoint x: 1163, startPoint y: 237, endPoint x: 817, endPoint y: 433, distance: 397.2
click at [1163, 237] on div "Thanks for your order An order confirmation has been sent to your inbox. Your o…" at bounding box center [639, 320] width 1279 height 640
click at [630, 455] on link "Track your order" at bounding box center [640, 457] width 276 height 28
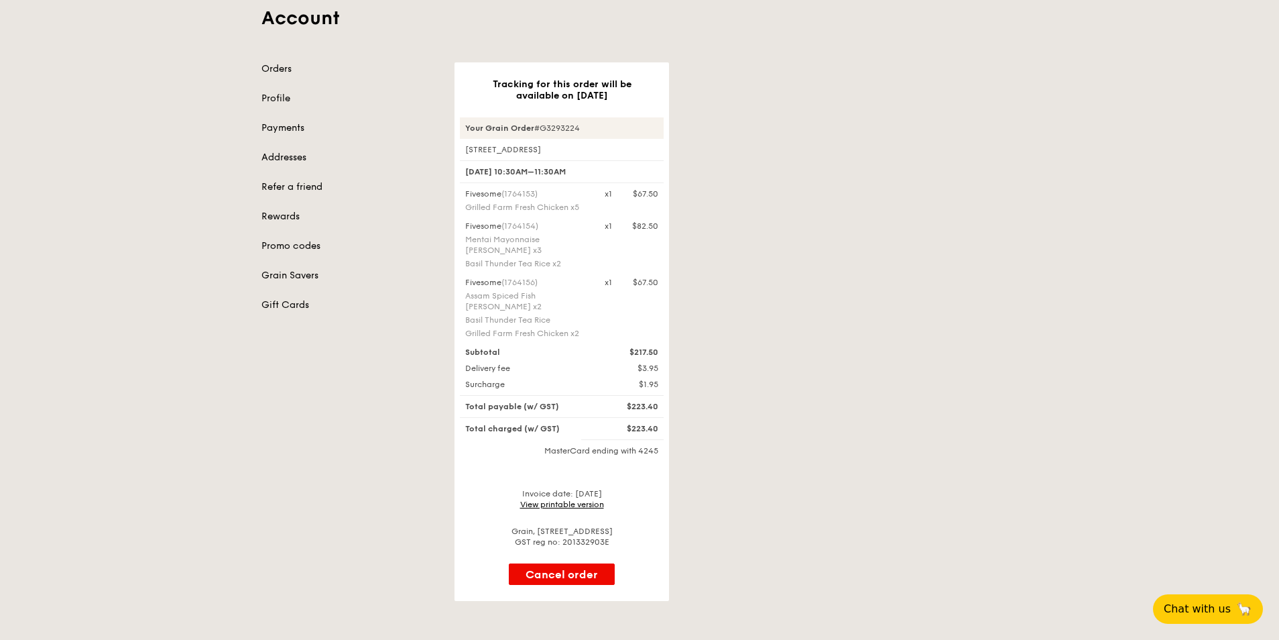
scroll to position [134, 0]
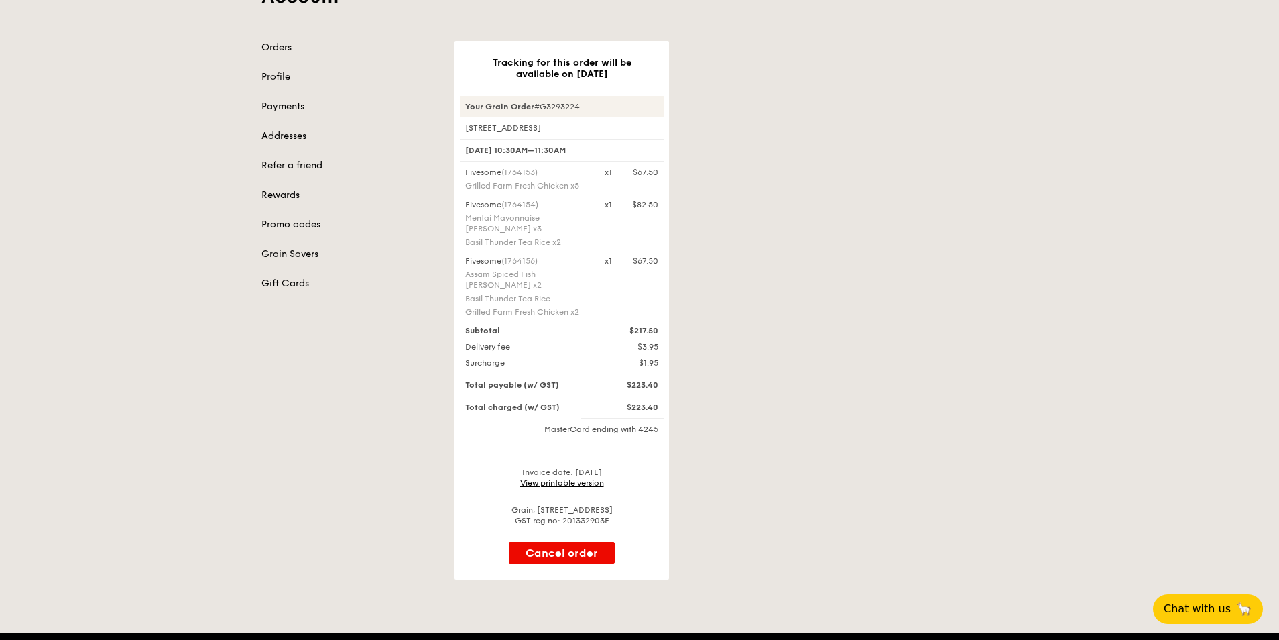
click at [781, 328] on div "Tracking for this order will be available on Sep 26 Your Grain Order #G3293224 …" at bounding box center [736, 310] width 579 height 538
click at [528, 478] on link "View printable version" at bounding box center [562, 482] width 84 height 9
